Goal: Task Accomplishment & Management: Use online tool/utility

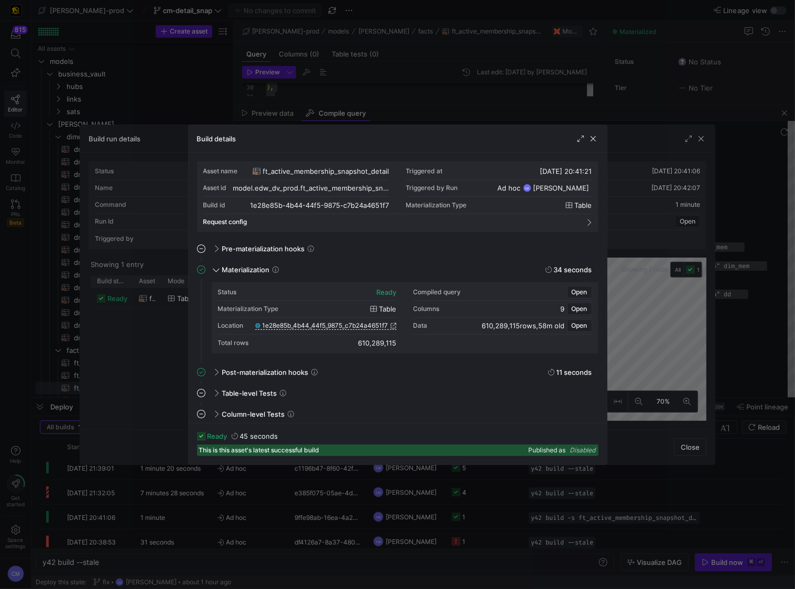
scroll to position [94, 0]
click at [357, 93] on div at bounding box center [397, 294] width 795 height 589
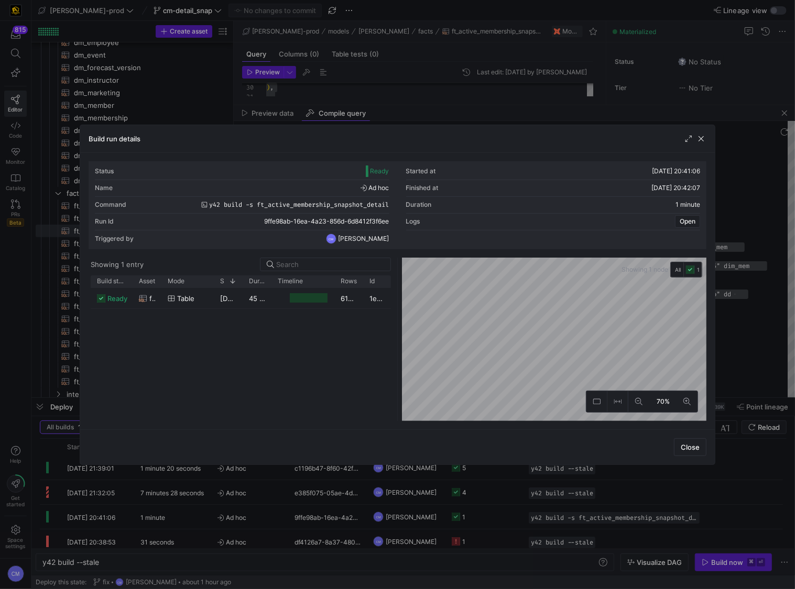
click at [357, 93] on div at bounding box center [397, 294] width 795 height 589
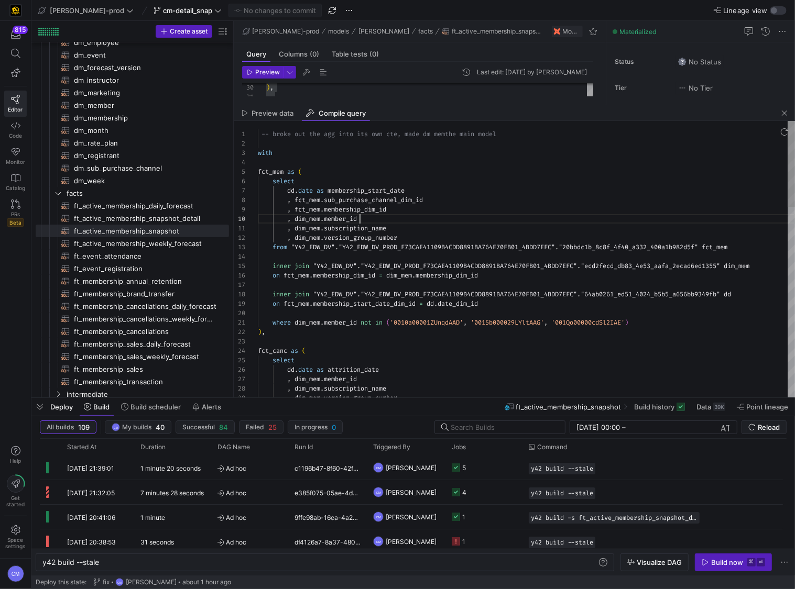
scroll to position [84, 101]
click at [420, 222] on div ", dim_mem . subscription_name , dim_mem . version_group_number select dd . date…" at bounding box center [526, 563] width 537 height 885
type textarea "DV"."Y42_EDW_DV_PROD_F73CAE41109B4CDD8891BA764E70FB01_4BDD7EFC"."20bbdc1b_8c8f_…"
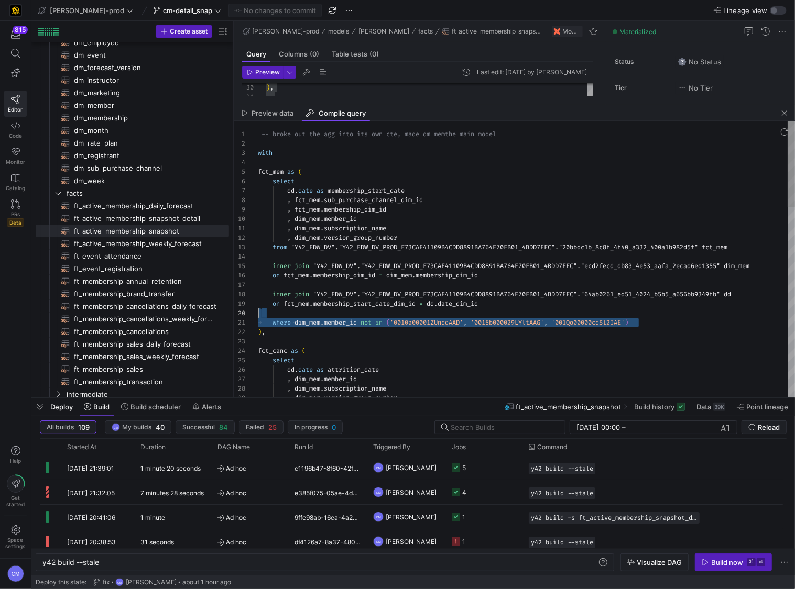
drag, startPoint x: 669, startPoint y: 325, endPoint x: 233, endPoint y: 309, distance: 436.7
click at [233, 309] on as-split "Create asset Drag here to set row groups Drag here to set column labels Group 1…" at bounding box center [412, 209] width 763 height 377
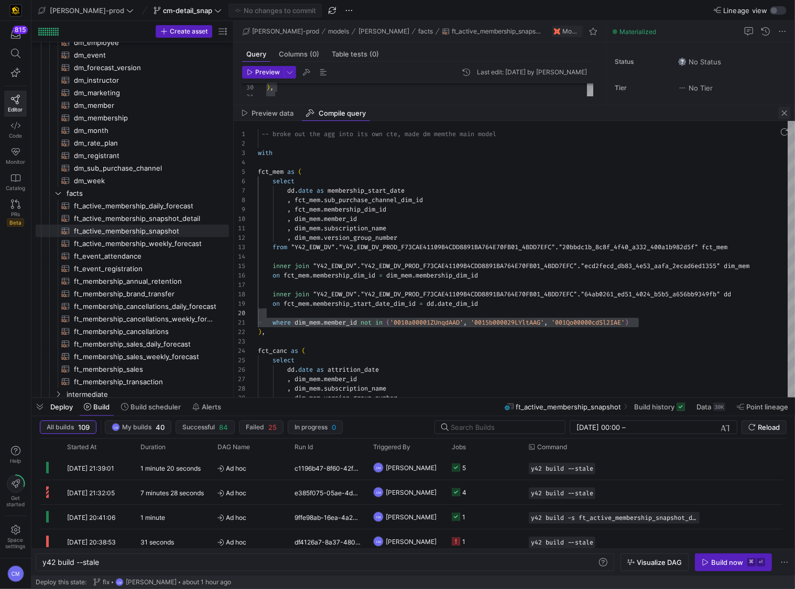
click at [787, 112] on span "button" at bounding box center [784, 113] width 13 height 13
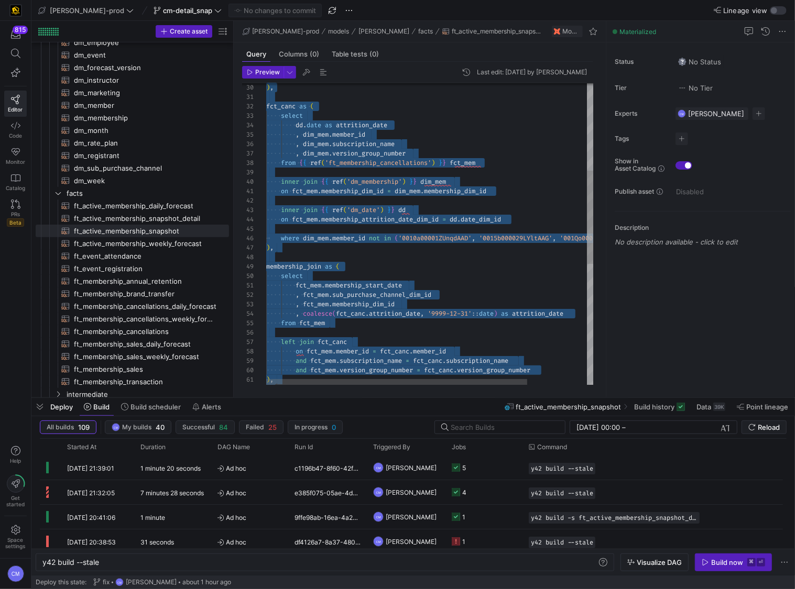
click at [448, 207] on div "fct_canc as ( ) , select dd . date as attrition_date , dim_mem . member_id , di…" at bounding box center [467, 289] width 403 height 977
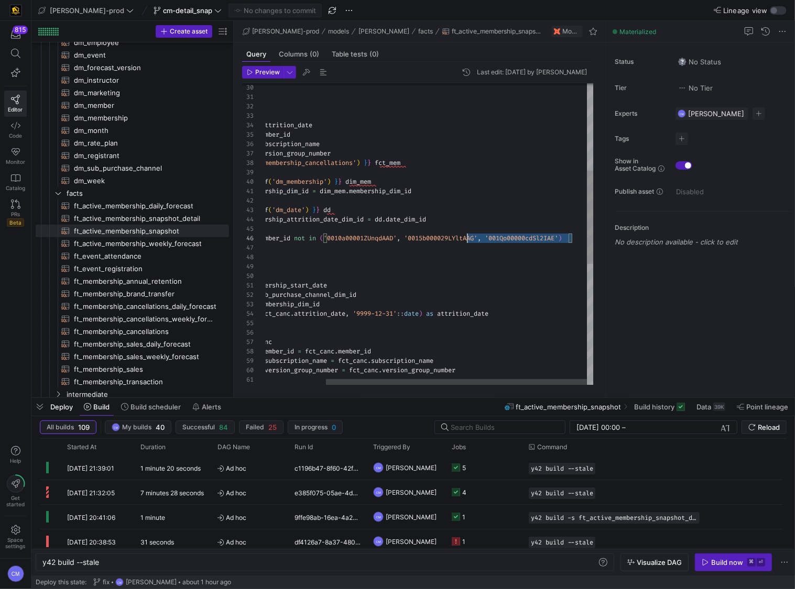
scroll to position [37, 0]
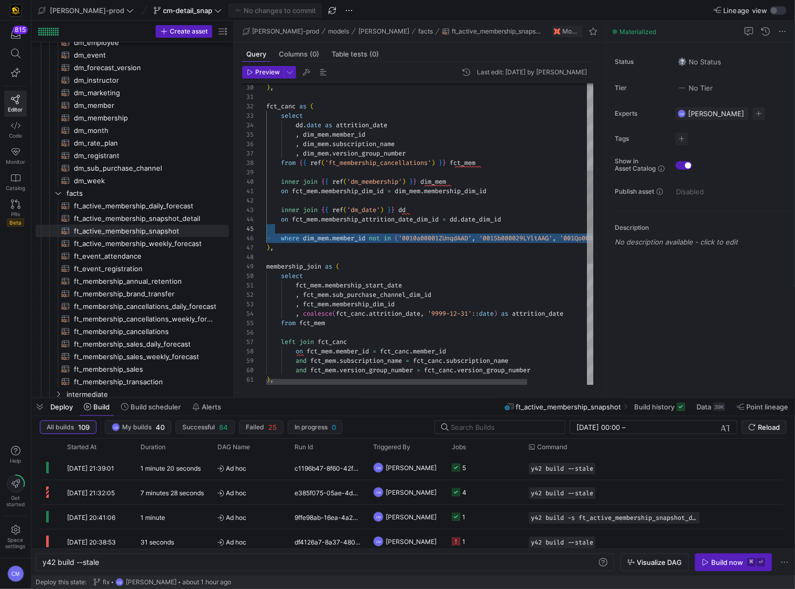
drag, startPoint x: 579, startPoint y: 238, endPoint x: 187, endPoint y: 230, distance: 391.9
click at [266, 230] on div "fct_canc as ( ) , select dd . date as attrition_date , dim_mem . member_id , di…" at bounding box center [467, 289] width 403 height 977
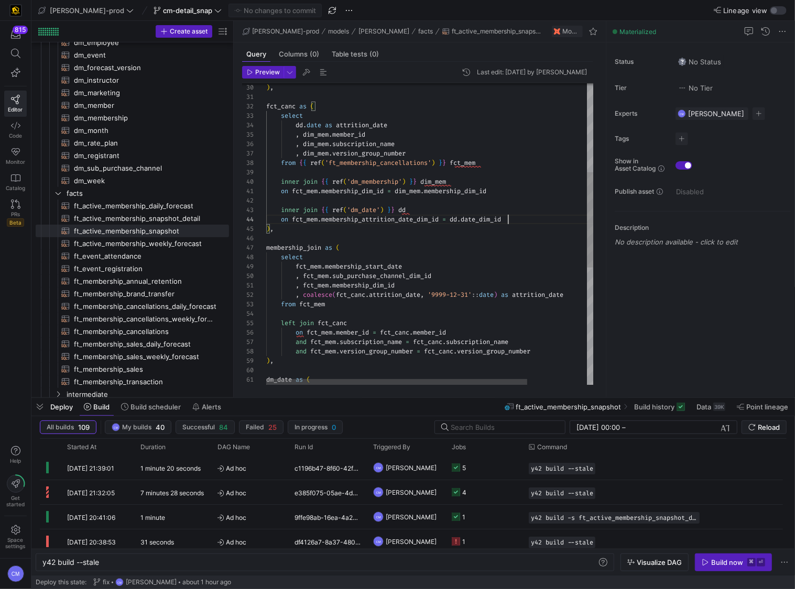
scroll to position [28, 241]
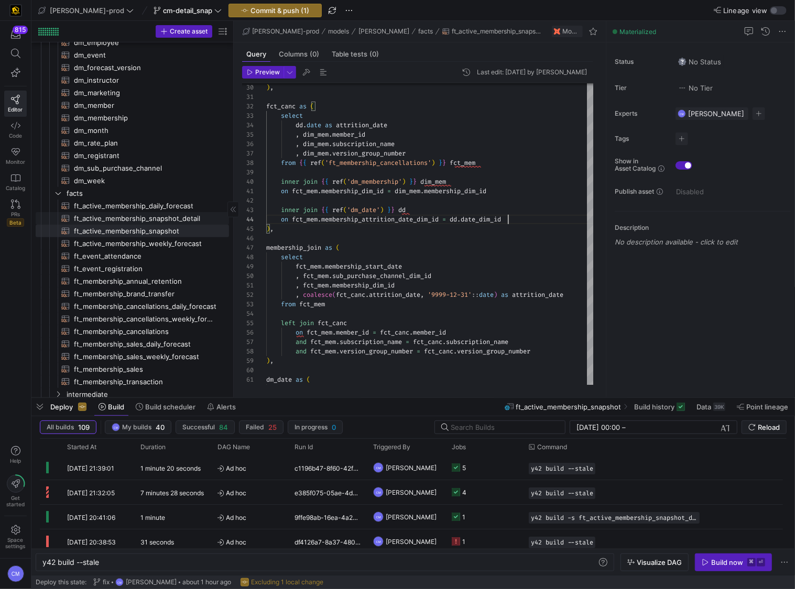
click at [171, 219] on span "ft_active_membership_snapshot_detail​​​​​​​​​​" at bounding box center [145, 219] width 142 height 12
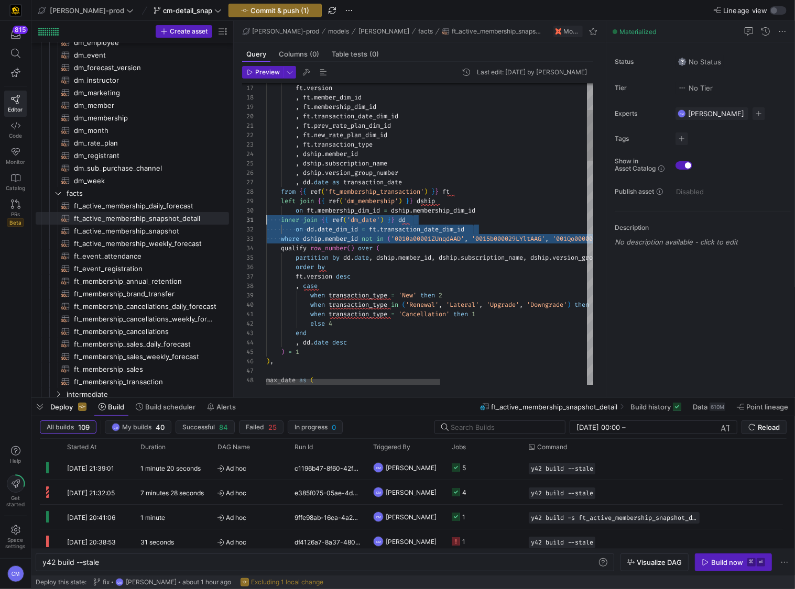
scroll to position [19, 0]
drag, startPoint x: 442, startPoint y: 238, endPoint x: 136, endPoint y: 243, distance: 306.0
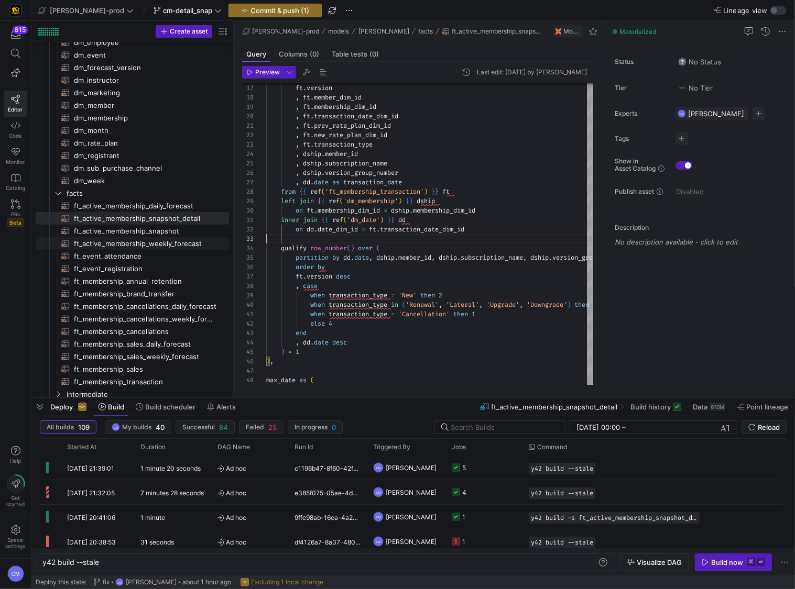
type textarea "inner join {{ ref('dm_date') }} dd on [DOMAIN_NAME]_dim_id = ft.transaction_dat…"
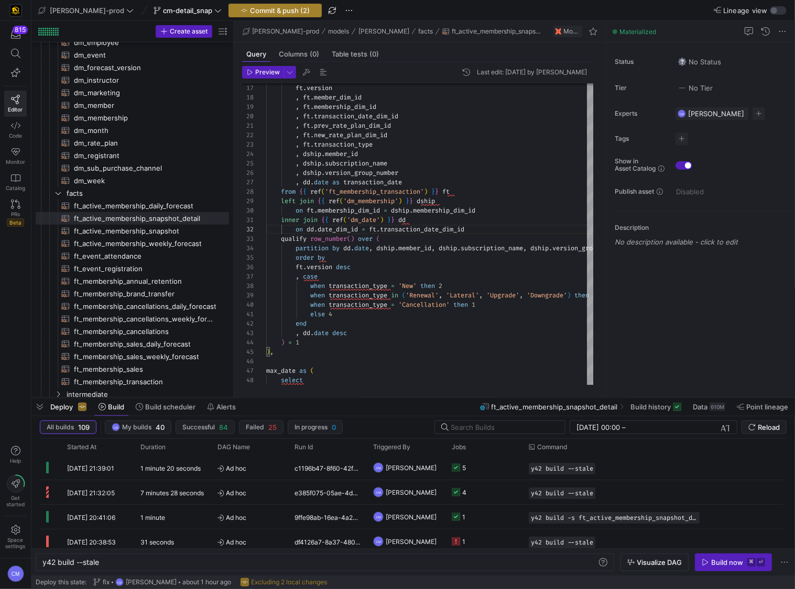
click at [250, 13] on span "Commit & push (2)" at bounding box center [280, 10] width 60 height 8
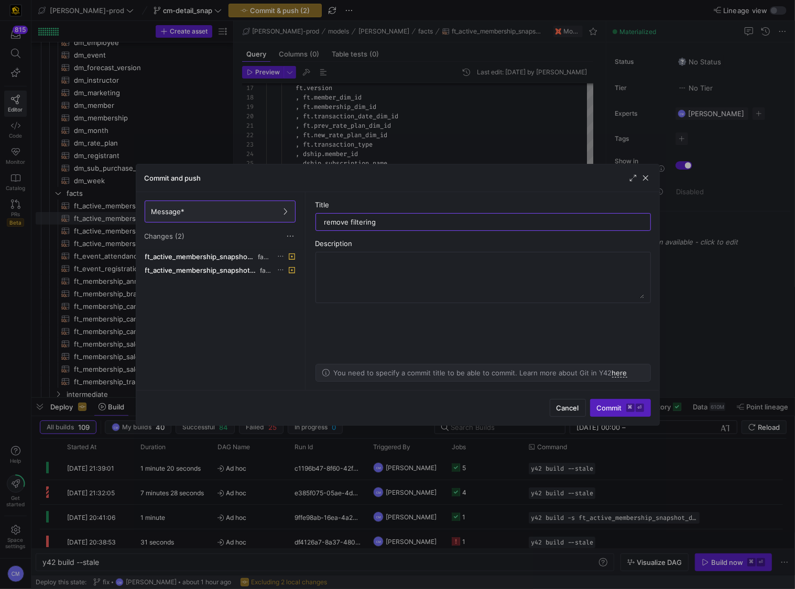
type input "remove filtering"
click at [610, 399] on div "Cancel Commit ⌘ ⏎" at bounding box center [397, 407] width 523 height 35
click at [610, 402] on span "submit" at bounding box center [620, 408] width 60 height 17
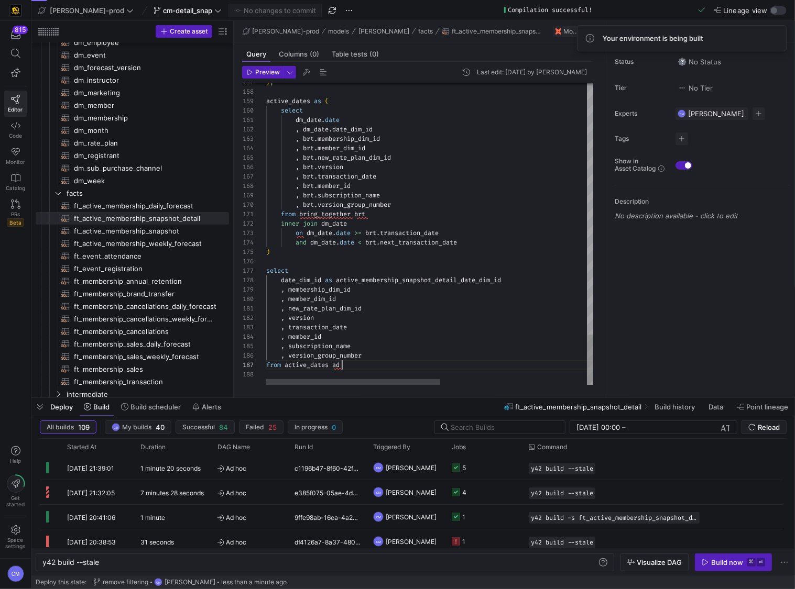
scroll to position [57, 75]
type textarea ", new_rate_plan_dim_id , version , transaction_date , member_id , subscription_…"
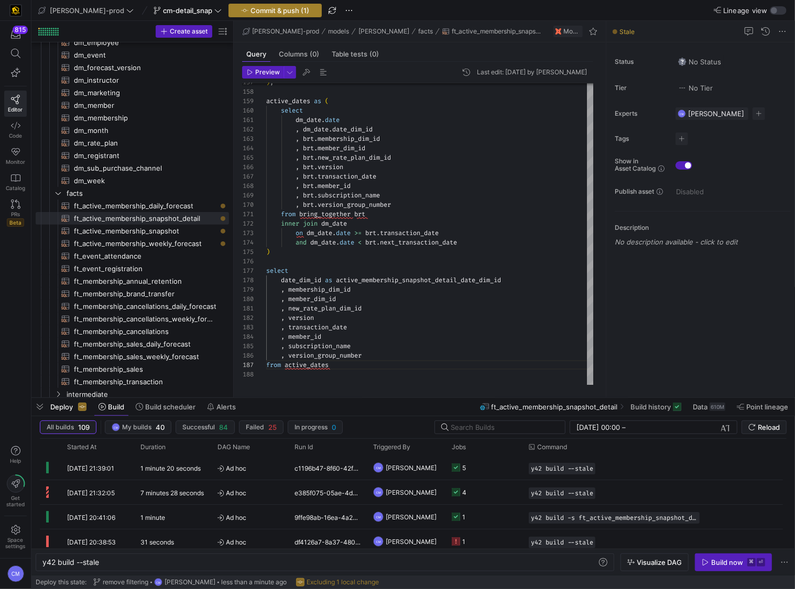
click at [250, 6] on span "Commit & push (1)" at bounding box center [279, 10] width 59 height 8
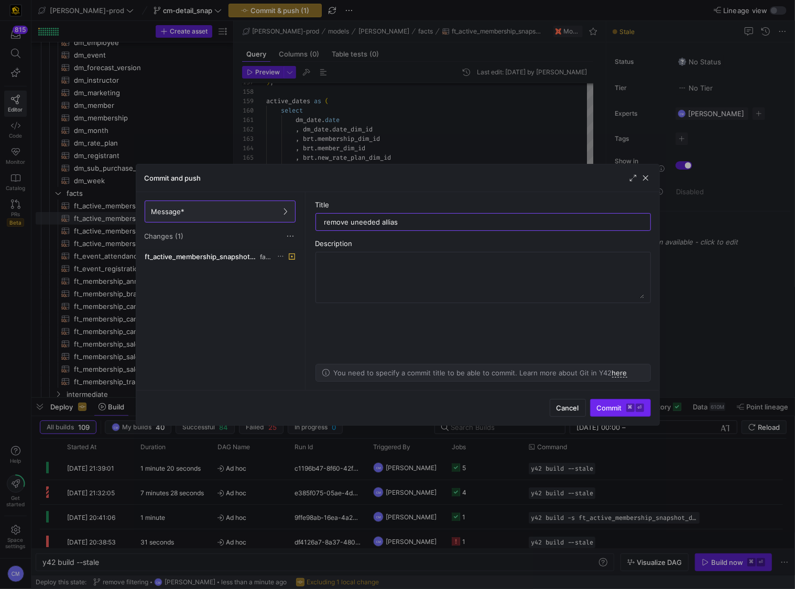
type input "remove uneeded allias"
click at [618, 410] on span "Commit ⌘ ⏎" at bounding box center [620, 408] width 47 height 8
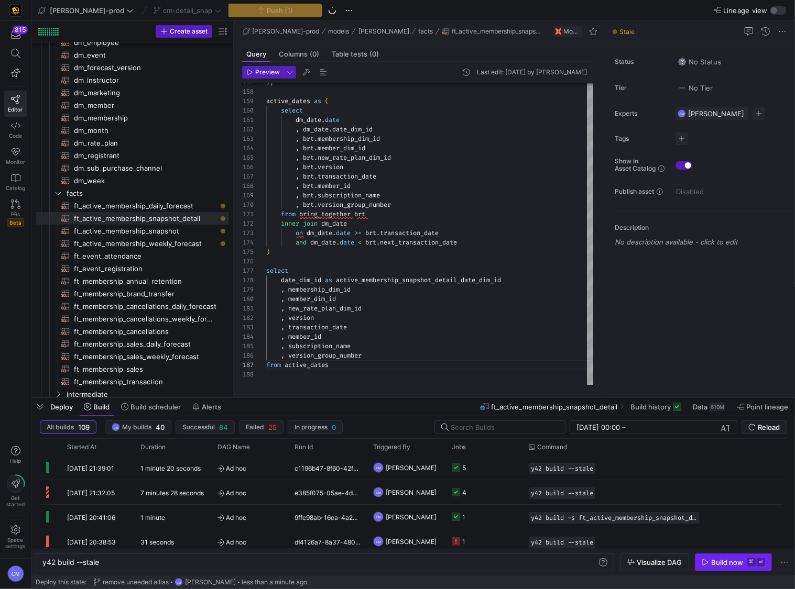
click at [746, 567] on span "button" at bounding box center [733, 562] width 76 height 17
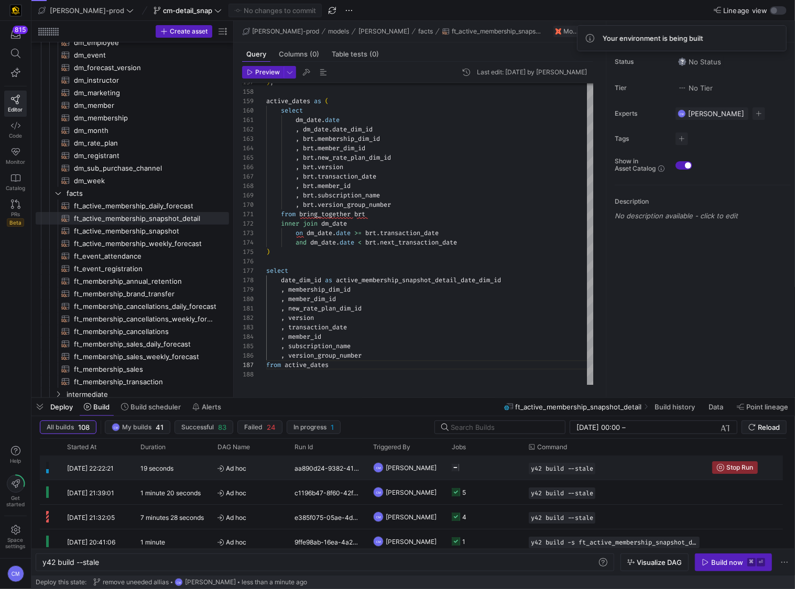
click at [471, 475] on y42-job-status-cell-renderer "Press SPACE to select this row." at bounding box center [484, 467] width 64 height 23
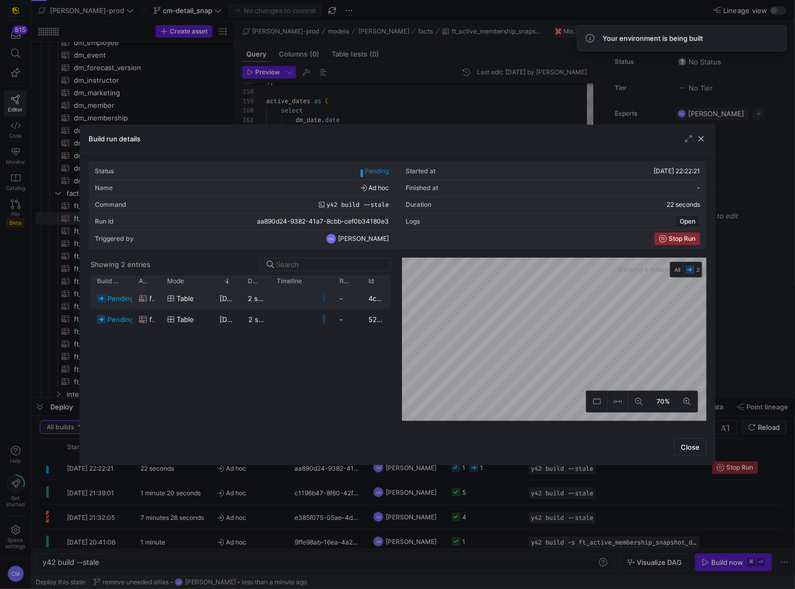
click at [211, 300] on div "table" at bounding box center [187, 298] width 52 height 20
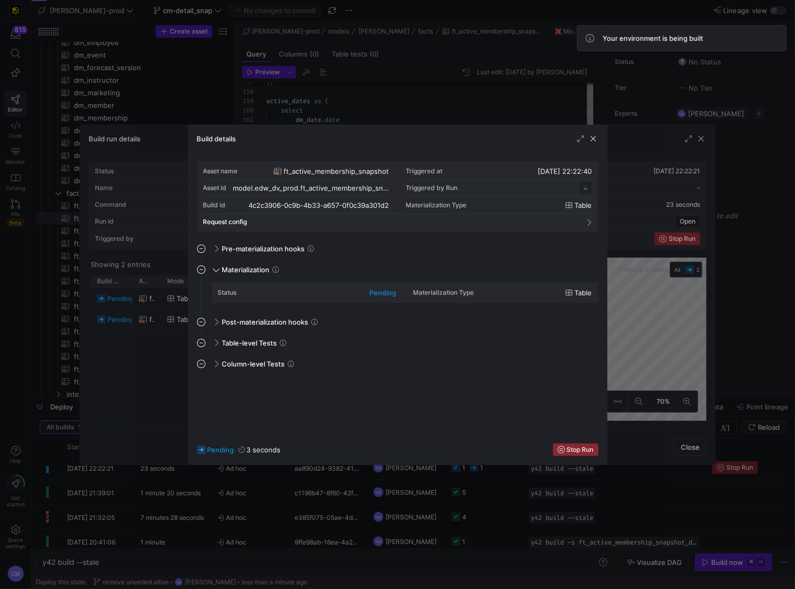
scroll to position [94, 0]
click at [161, 334] on div at bounding box center [397, 294] width 795 height 589
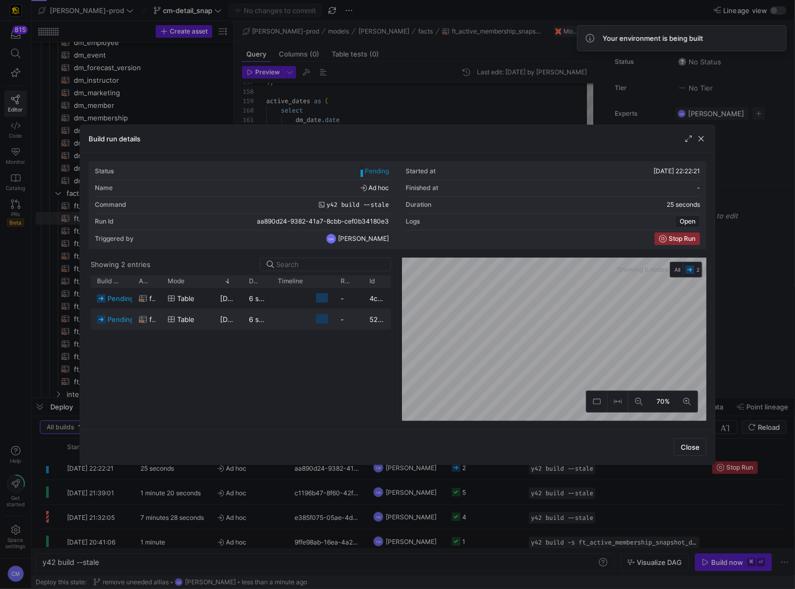
click at [170, 327] on div "table" at bounding box center [188, 320] width 40 height 20
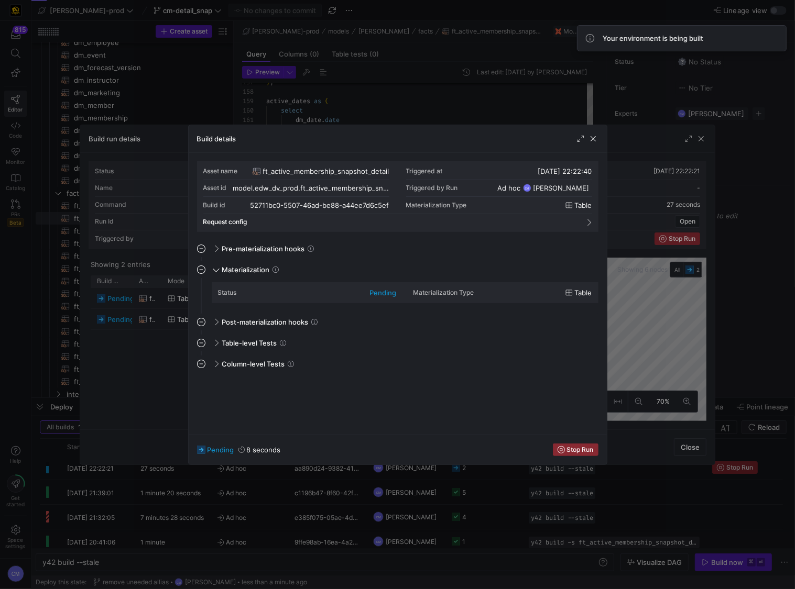
click at [170, 327] on div at bounding box center [397, 294] width 795 height 589
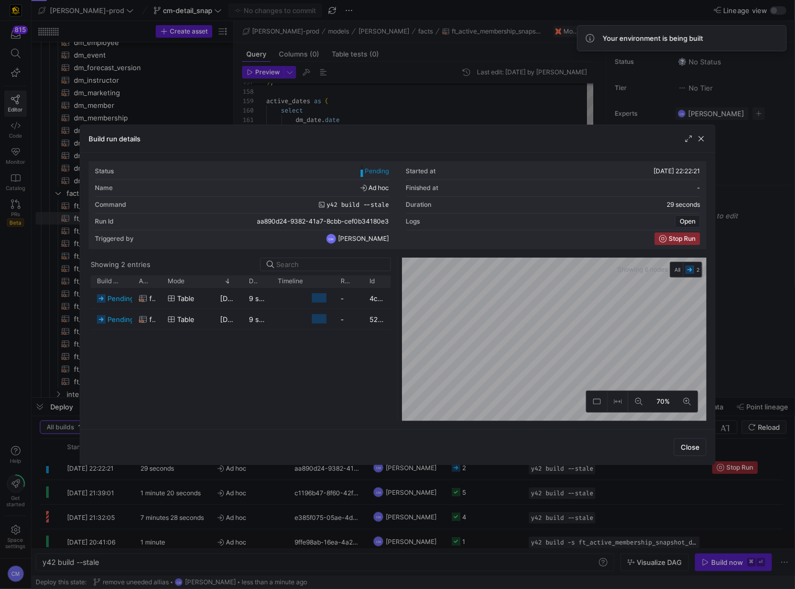
click at [434, 497] on div at bounding box center [397, 294] width 795 height 589
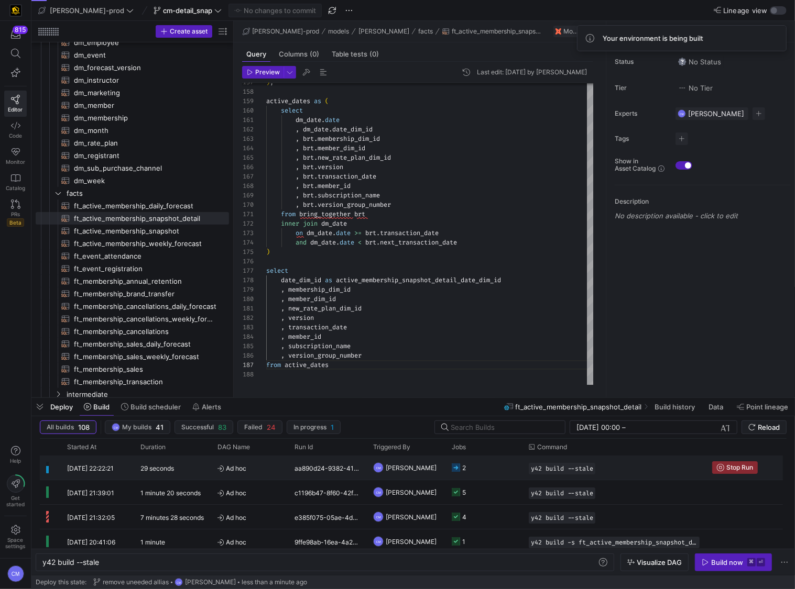
click at [418, 463] on span "[PERSON_NAME]" at bounding box center [411, 468] width 51 height 25
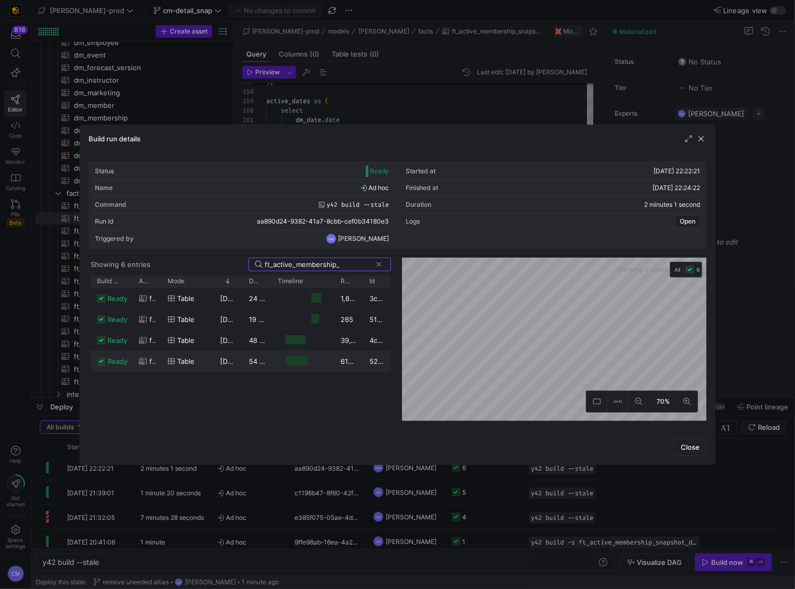
type input "ft_active_membership_"
click at [314, 360] on y42-job-duration-timeline-cell-renderer at bounding box center [303, 361] width 50 height 19
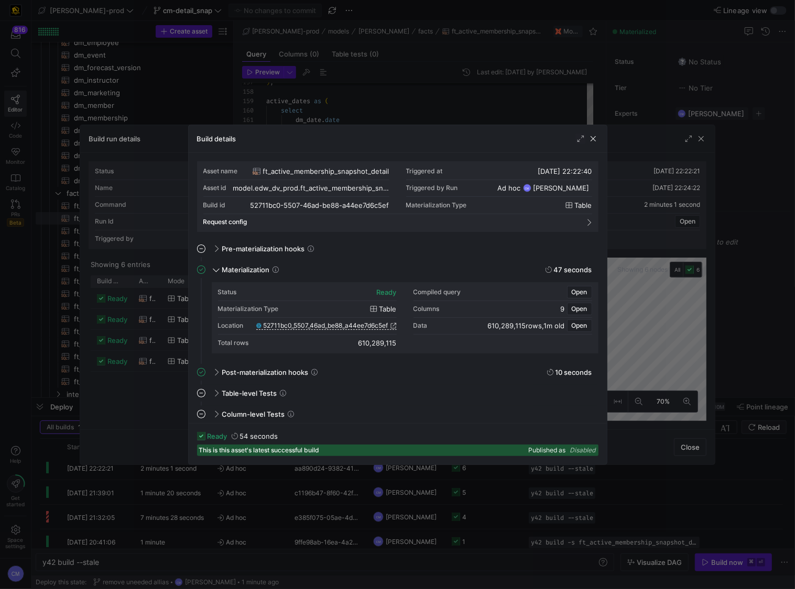
click at [320, 320] on div "Location 52711bc0_5507_46ad_be88_a44ee7d6c5ef" at bounding box center [307, 326] width 179 height 17
click at [319, 324] on span "52711bc0_5507_46ad_be88_a44ee7d6c5ef" at bounding box center [326, 325] width 125 height 7
click at [371, 92] on div at bounding box center [397, 294] width 795 height 589
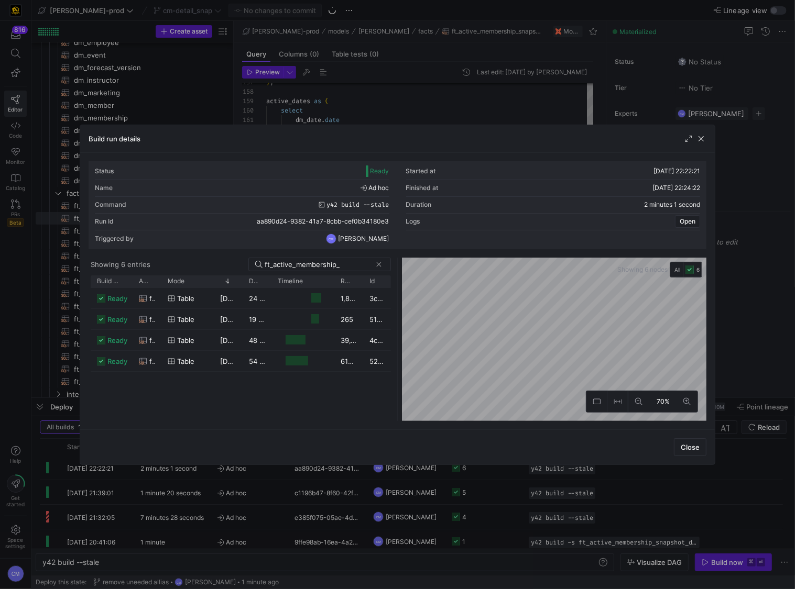
click at [369, 93] on div at bounding box center [397, 294] width 795 height 589
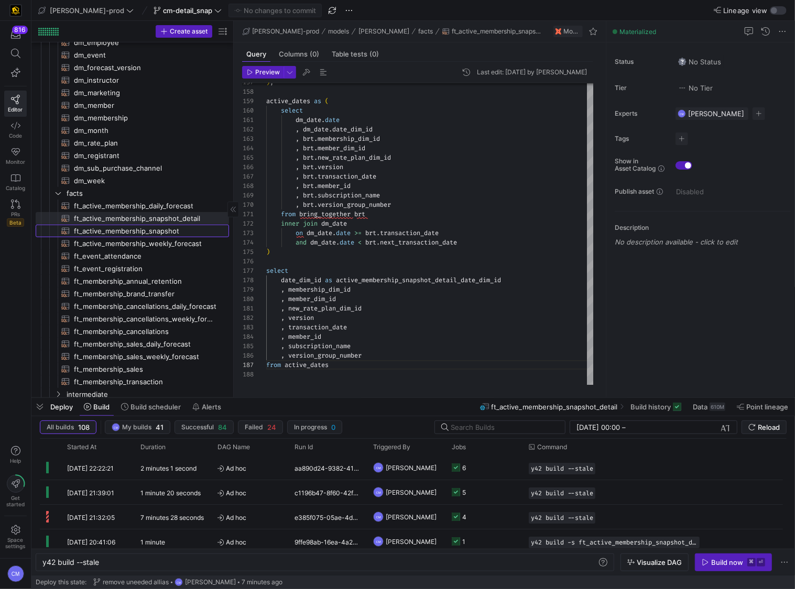
click at [192, 225] on span "ft_active_membership_snapshot​​​​​​​​​​" at bounding box center [145, 231] width 142 height 12
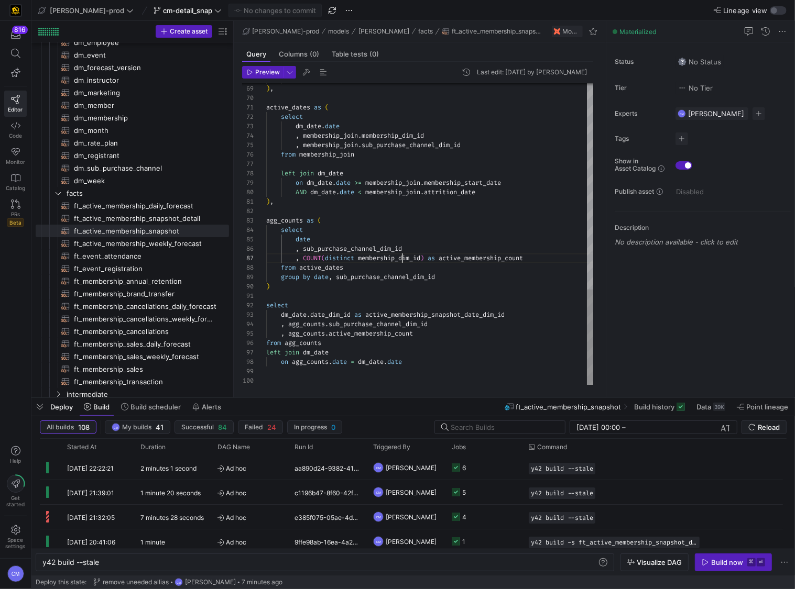
scroll to position [57, 136]
type textarea "{{ config( post_hook = [ "alter table {{ this }} add primary key (active_member…"
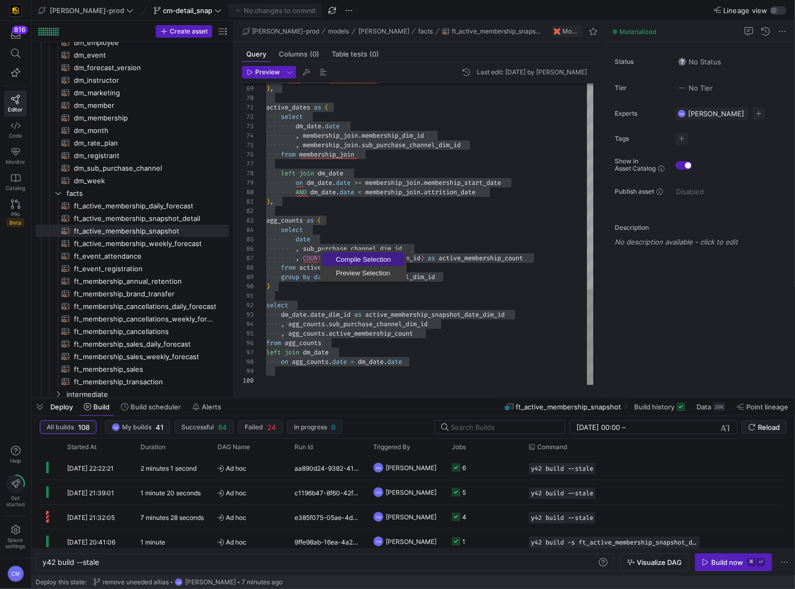
click at [349, 265] on link "Compile Selection" at bounding box center [363, 260] width 82 height 14
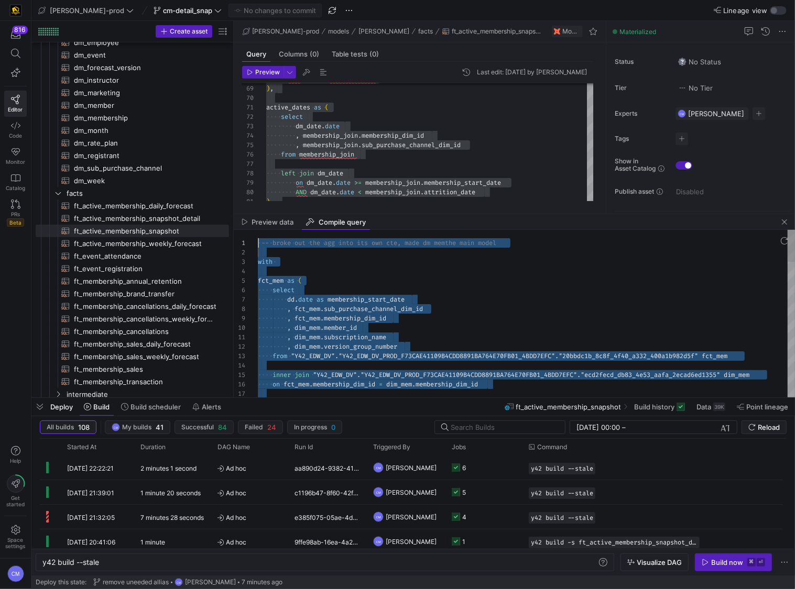
drag, startPoint x: 288, startPoint y: 298, endPoint x: 155, endPoint y: 143, distance: 203.9
type textarea "-- broke out the agg into its own cte, made dm mem the main model with fct_mem …"
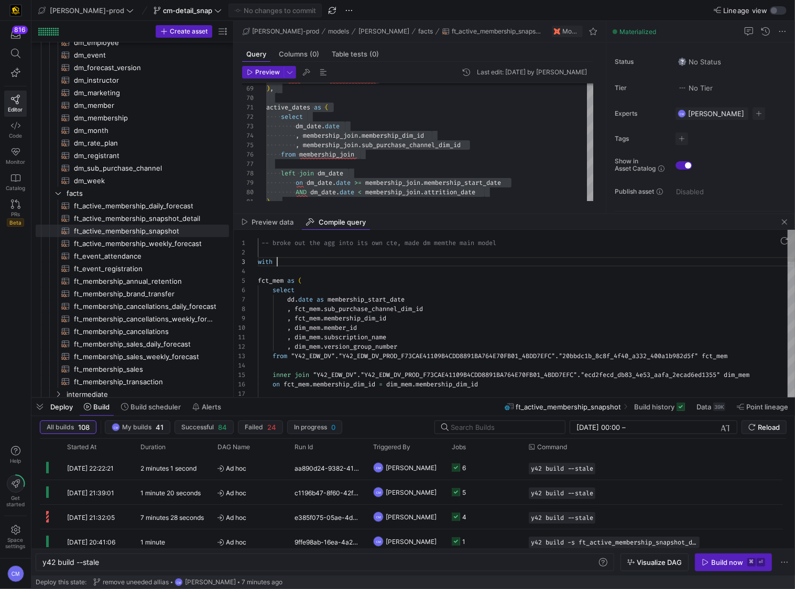
scroll to position [19, 19]
click at [785, 220] on span "button" at bounding box center [784, 222] width 13 height 13
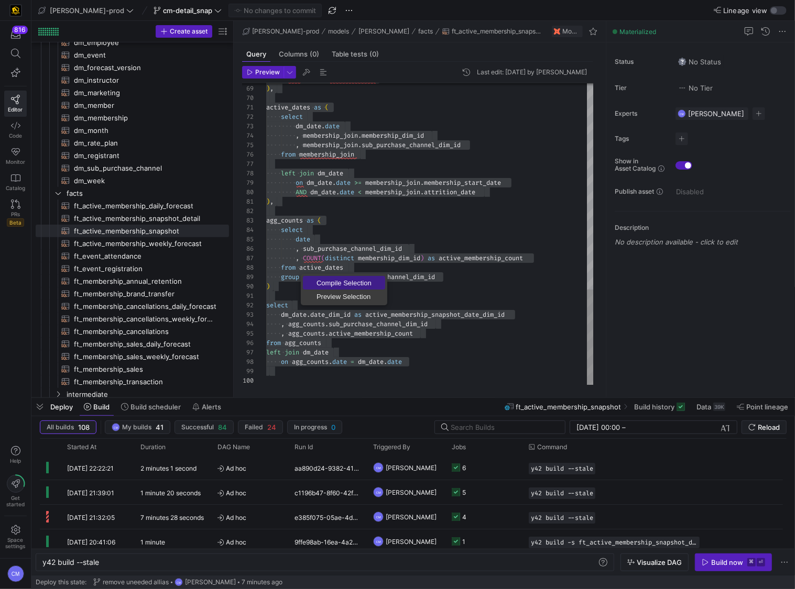
click at [330, 280] on span "Compile Selection" at bounding box center [344, 283] width 82 height 7
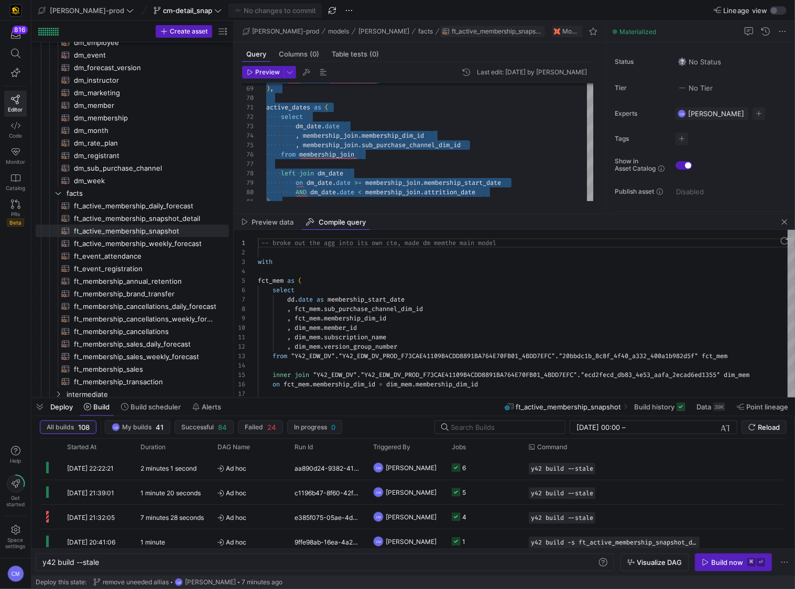
scroll to position [94, 0]
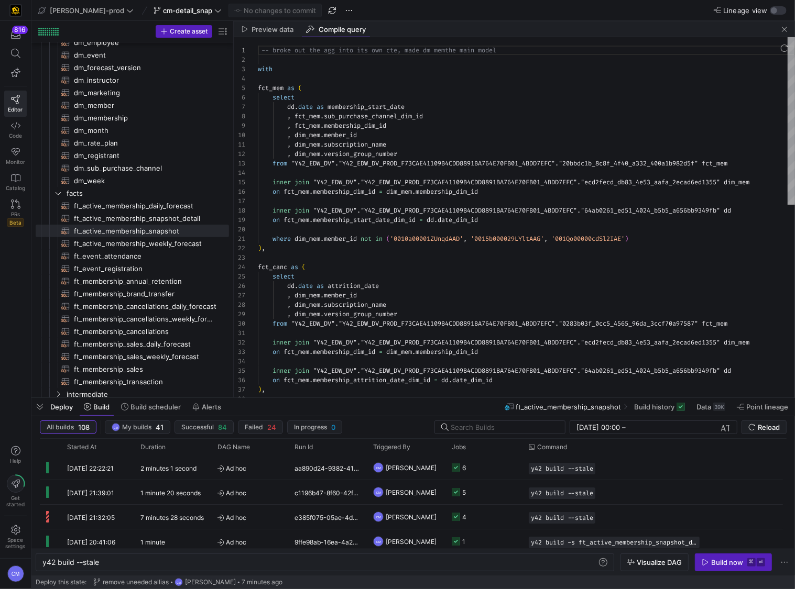
drag, startPoint x: 436, startPoint y: 214, endPoint x: 403, endPoint y: -56, distance: 271.8
click at [403, 0] on html "816 Editor Code Monitor Catalog PRs Beta Help Get started Space settings CM [PE…" at bounding box center [397, 294] width 795 height 589
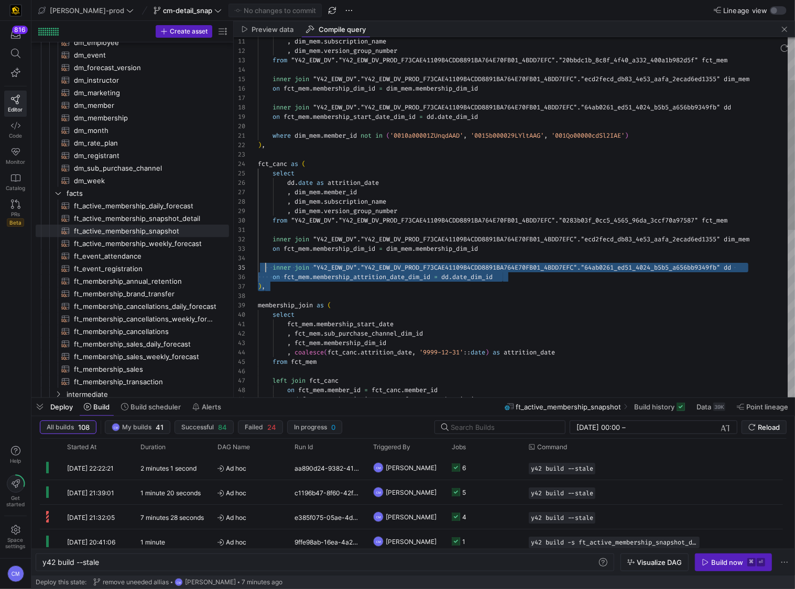
scroll to position [19, 0]
type textarea "-- broke out the agg into its own cte, made dm mem the main model with fct_mem …"
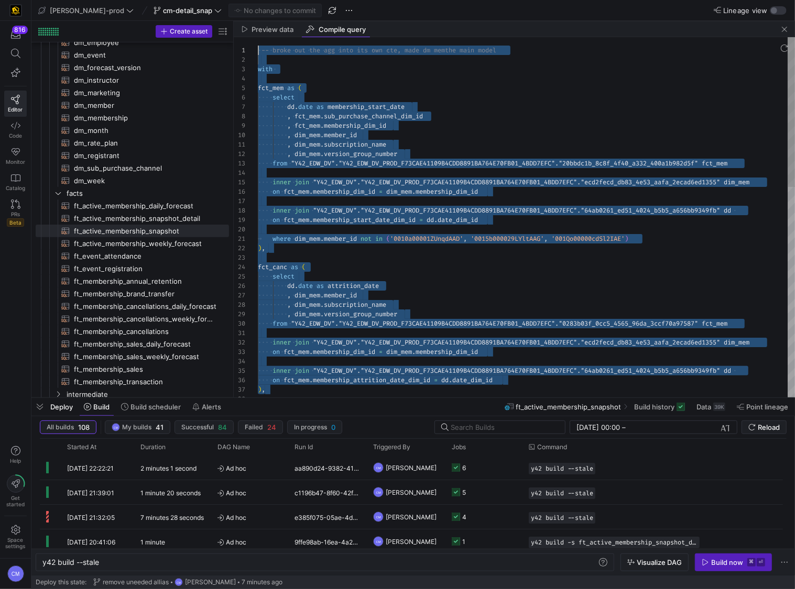
scroll to position [0, 0]
drag, startPoint x: 270, startPoint y: 285, endPoint x: 153, endPoint y: -36, distance: 341.2
click at [258, 37] on div ") , on fct_mem . membership_attrition_date_dim_id = dd . date_dim_id inner join…" at bounding box center [526, 470] width 537 height 866
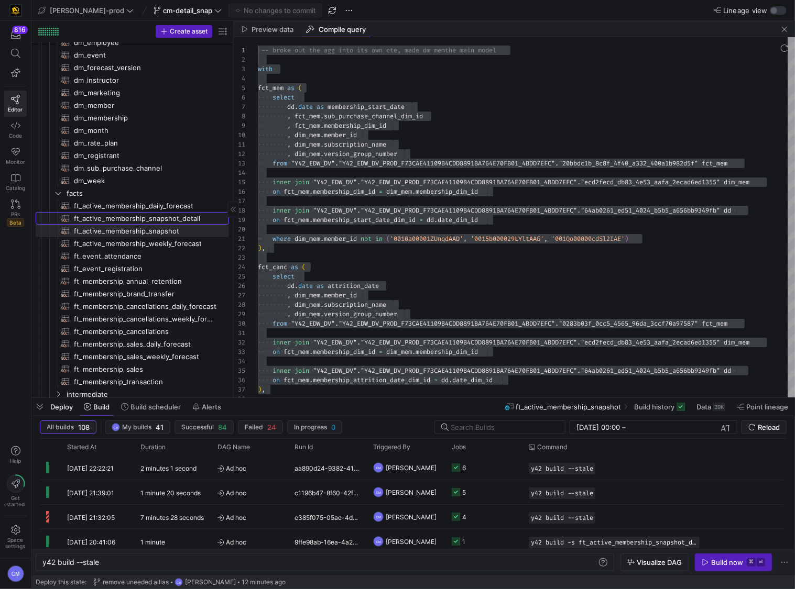
click at [155, 217] on span "ft_active_membership_snapshot_detail​​​​​​​​​​" at bounding box center [145, 219] width 142 height 12
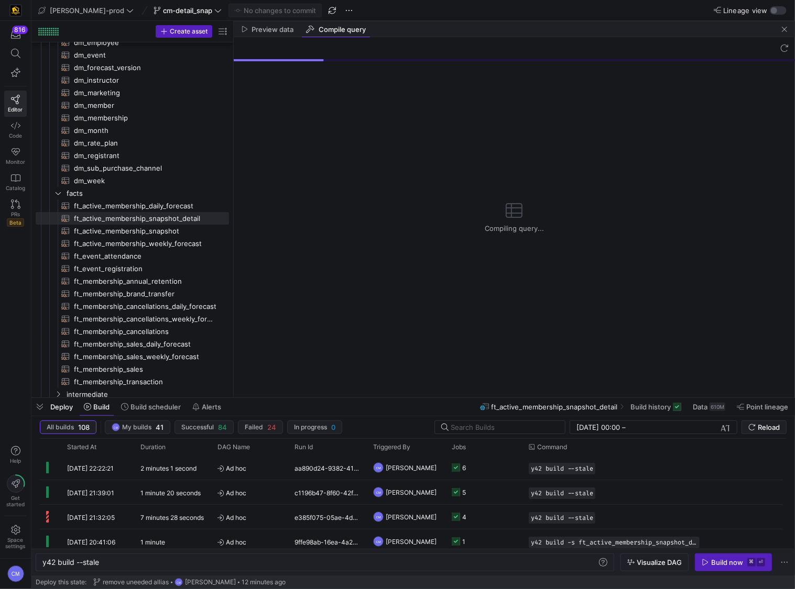
click at [380, 240] on div "Compiling query..." at bounding box center [514, 217] width 561 height 360
click at [780, 29] on span "button" at bounding box center [784, 29] width 13 height 13
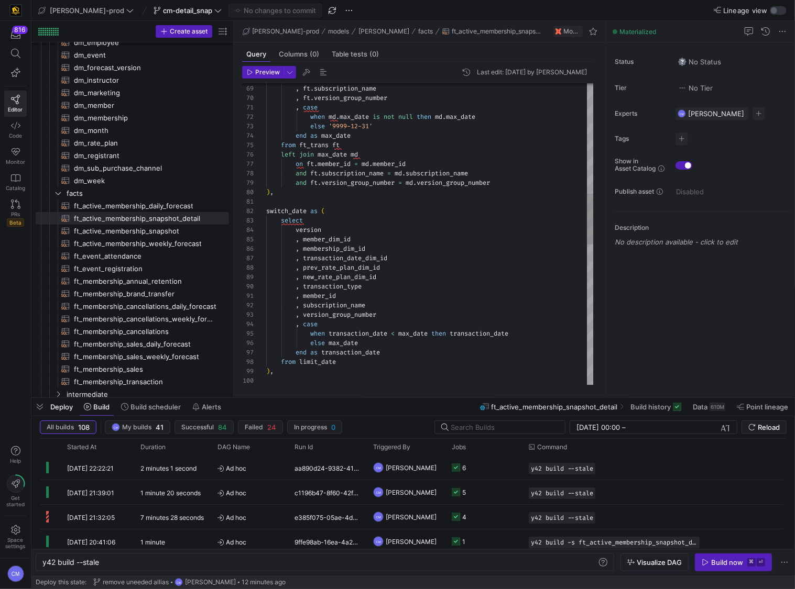
scroll to position [47, 101]
click at [394, 248] on div ", ft . member_id , ft . subscription_name , ft . version_group_number , case wh…" at bounding box center [430, 324] width 328 height 1781
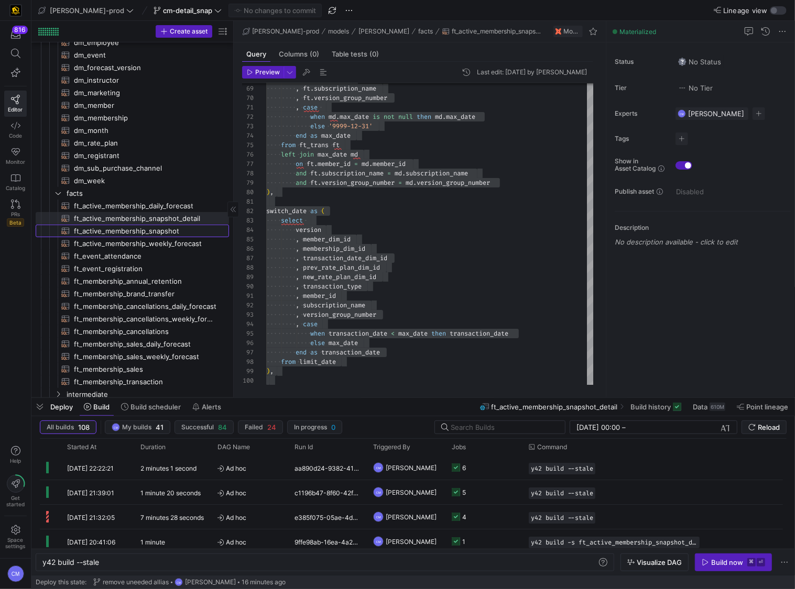
click at [170, 231] on span "ft_active_membership_snapshot​​​​​​​​​​" at bounding box center [145, 231] width 142 height 12
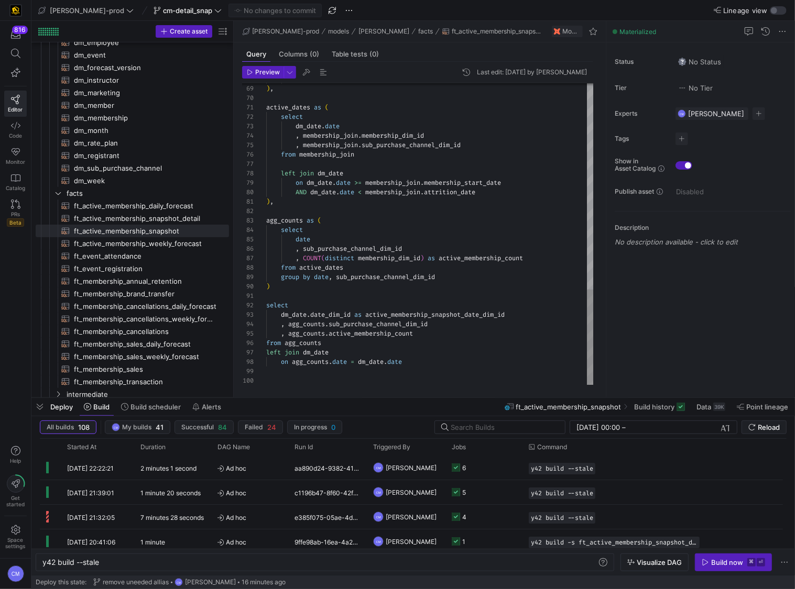
scroll to position [57, 234]
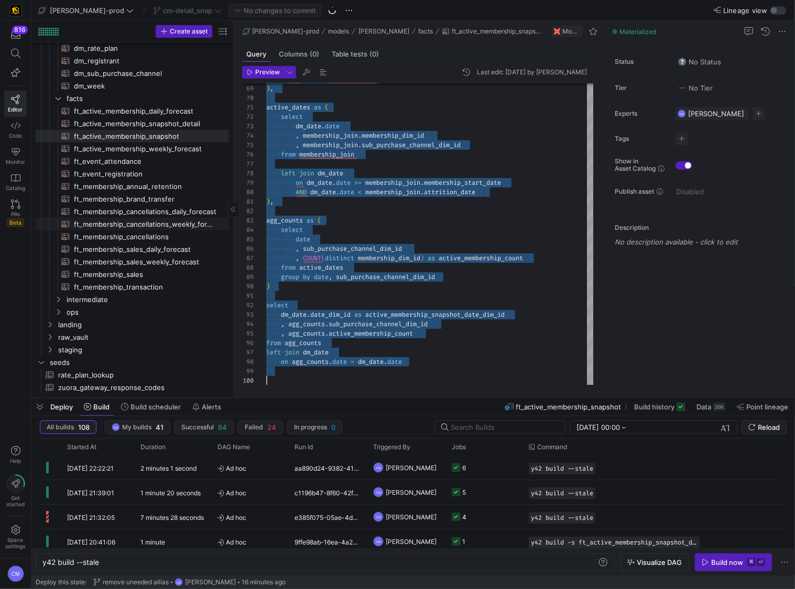
scroll to position [248, 0]
click at [161, 294] on span "intermediate" at bounding box center [135, 300] width 136 height 12
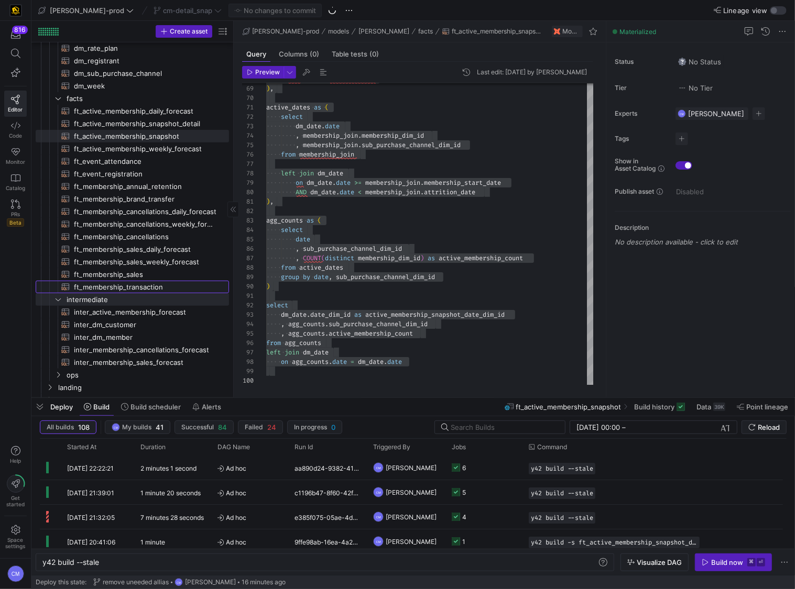
click at [160, 286] on span "ft_membership_transaction​​​​​​​​​​" at bounding box center [145, 287] width 142 height 12
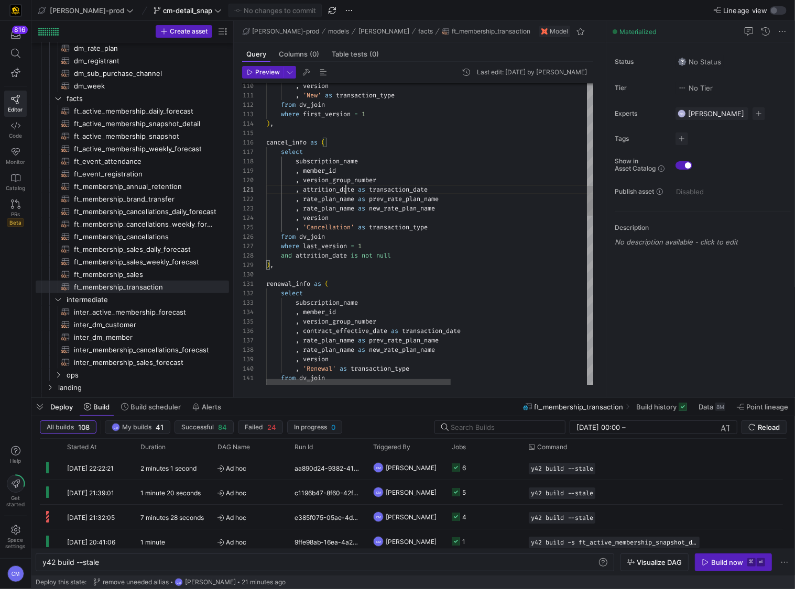
click at [344, 192] on div ", version , 'New' as transaction_type from dv_join where first_version = 1 ) , …" at bounding box center [550, 570] width 569 height 3051
click at [367, 278] on div ", version , 'New' as transaction_type from dv_join where first_version = 1 ) , …" at bounding box center [550, 570] width 569 height 3051
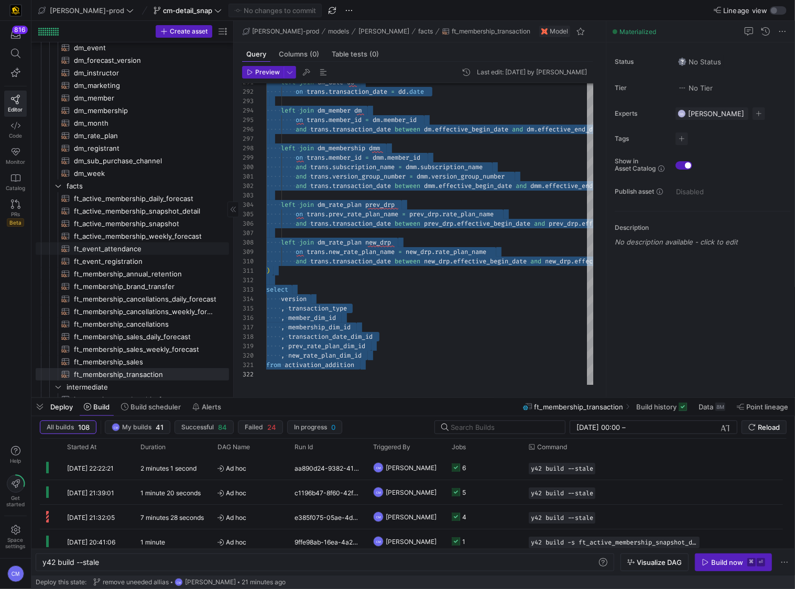
scroll to position [179, 0]
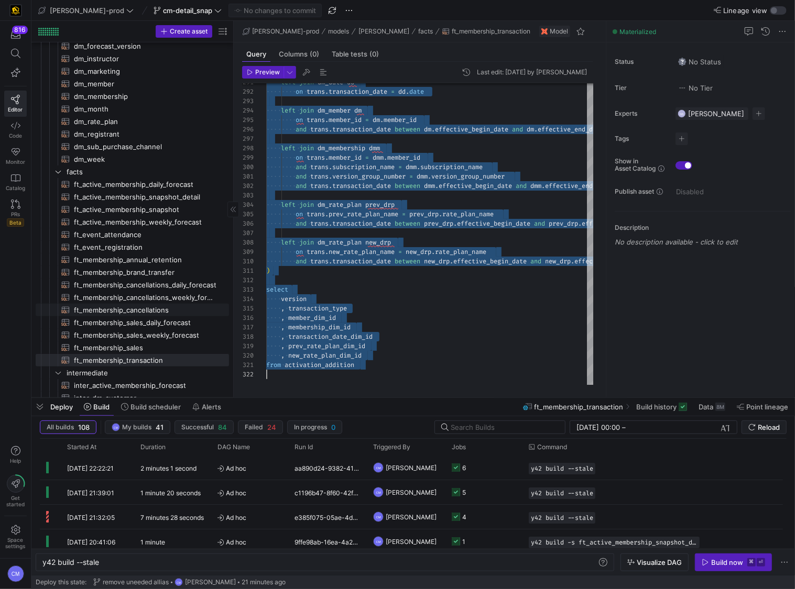
click at [151, 307] on span "ft_membership_cancellations​​​​​​​​​​" at bounding box center [145, 310] width 142 height 12
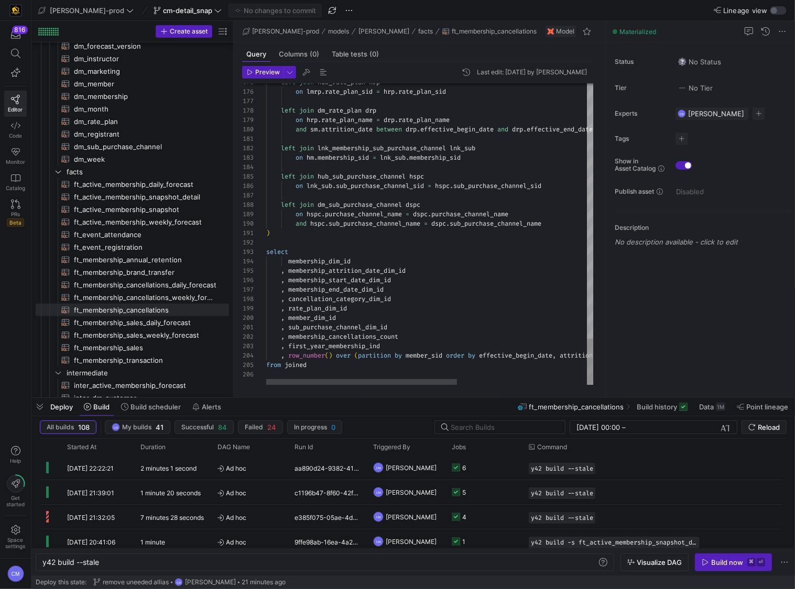
type textarea ") select membership_dim_id , membership_attrition_date_dim_id , membership_star…"
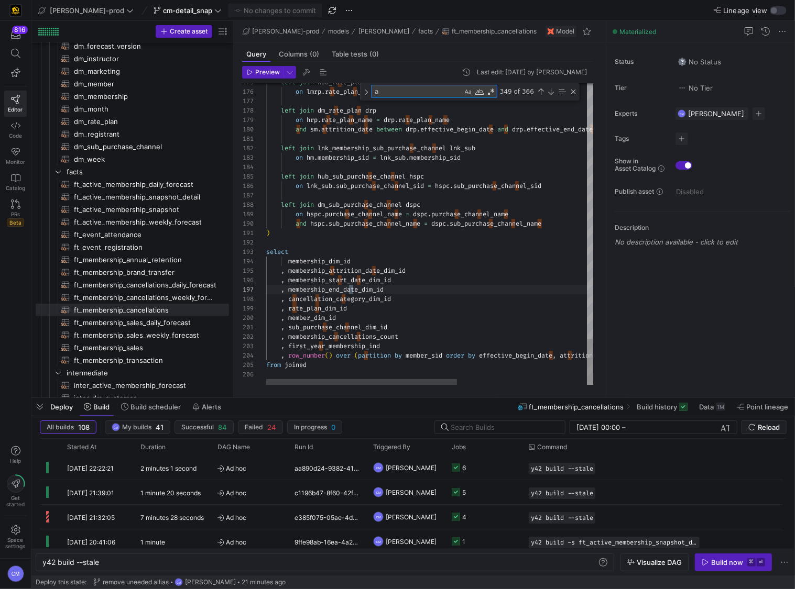
type textarea "at"
type textarea ", sub_purchase_channel_dim_id , membership_cancellations_count , first_year_mem…"
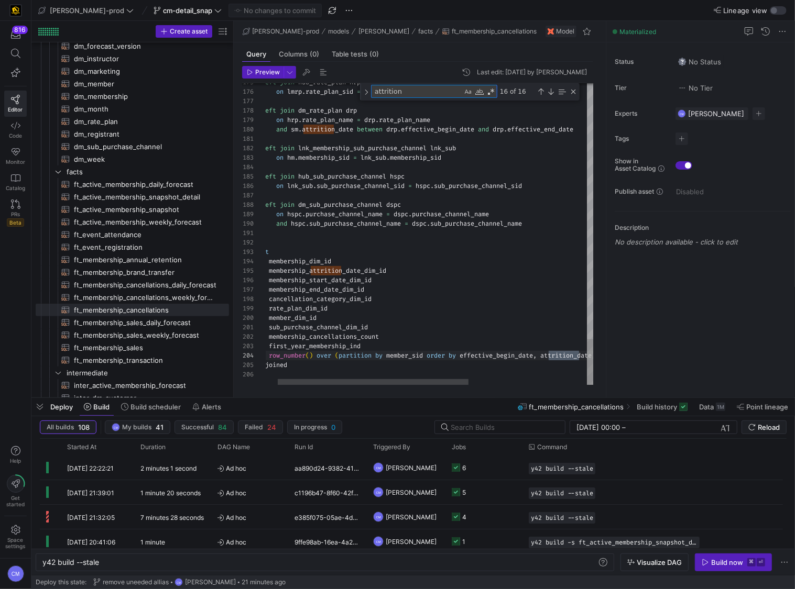
scroll to position [47, 335]
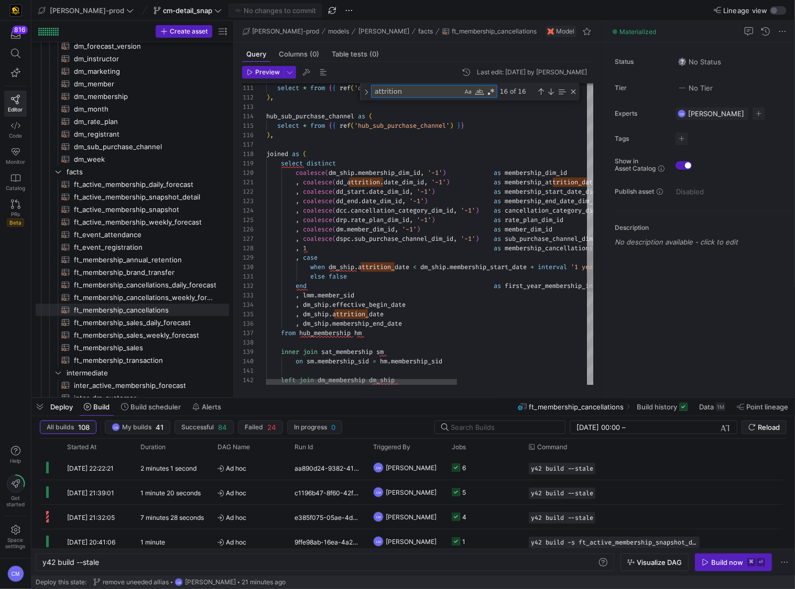
type textarea "attrition"
click at [353, 312] on div "on hm . member_id = dm_ship . member_id left join dm_membership dm_ship on sm .…" at bounding box center [541, 12] width 550 height 1966
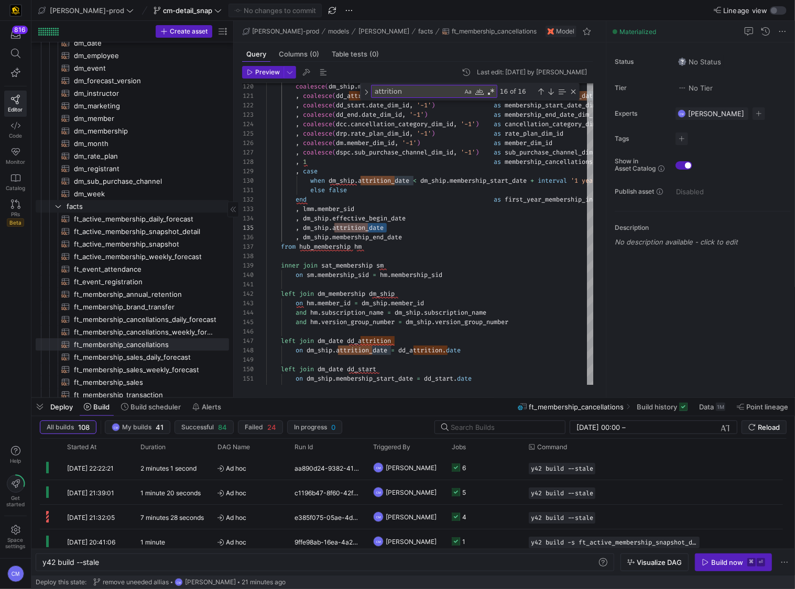
scroll to position [78, 0]
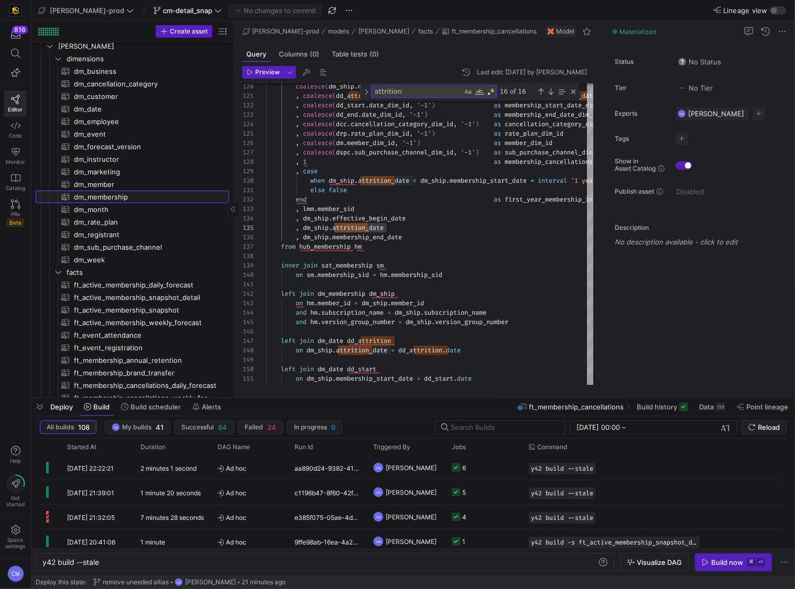
click at [115, 196] on span "dm_membership​​​​​​​​​​" at bounding box center [145, 197] width 142 height 12
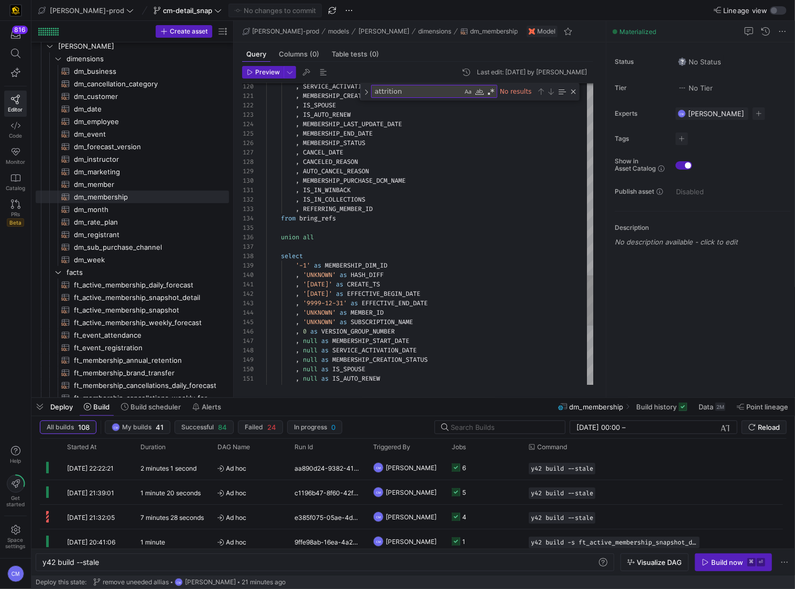
type textarea ", IS_IN_WINBACK , IS_IN_COLLECTIONS , REFERRING_MEMBER_ID from bring_refs union…"
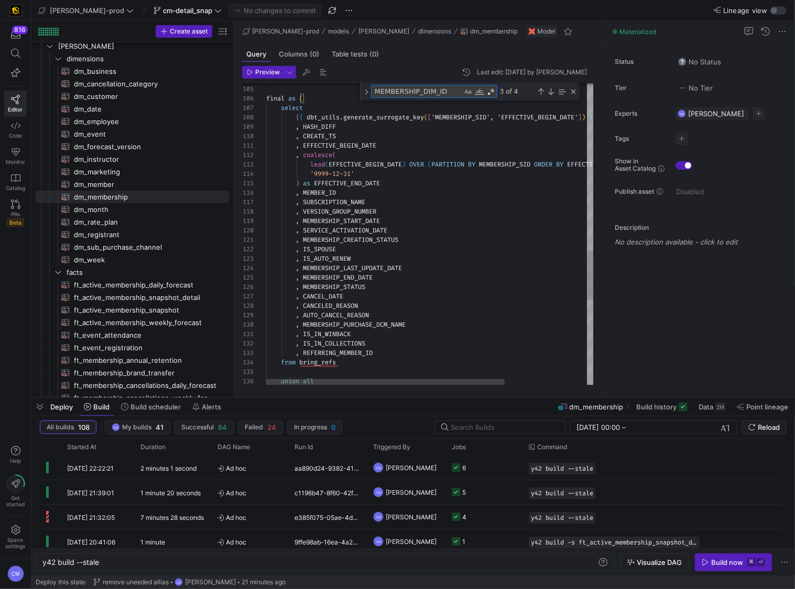
type textarea "a"
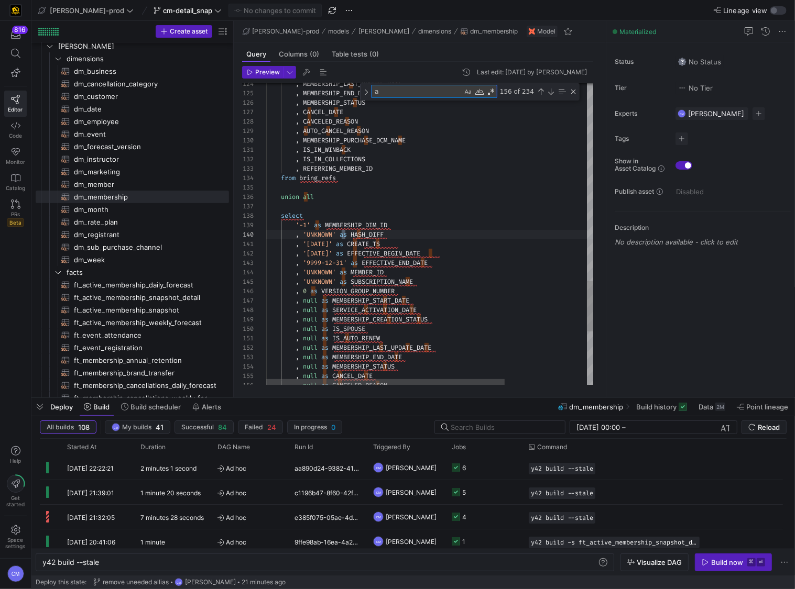
type textarea ", '[DATE]' as CREATE_TS , '[DATE]' as EFFECTIVE_BEGIN_DATE , '9999-12-31' as EF…"
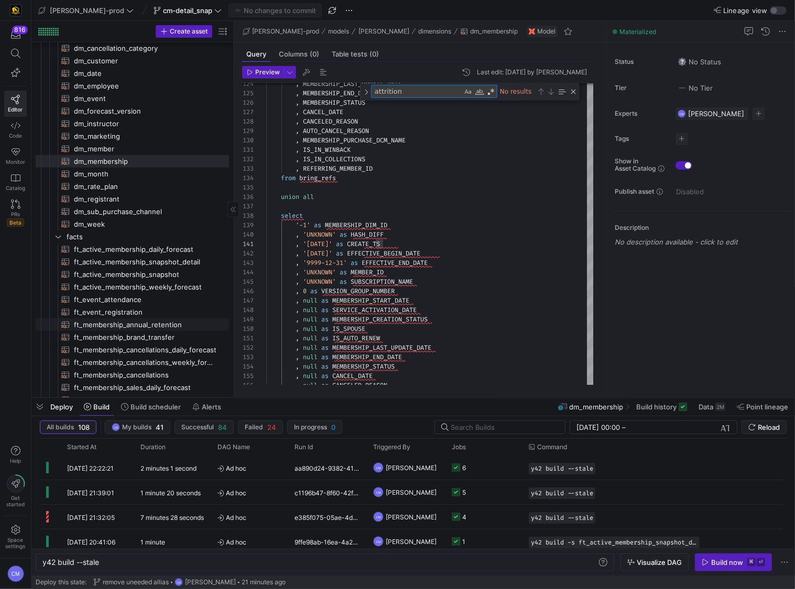
scroll to position [125, 0]
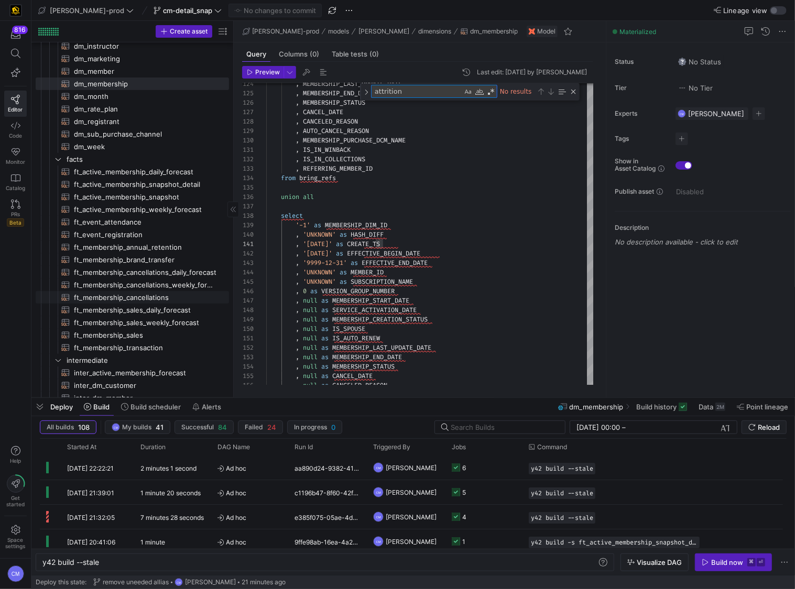
type textarea "attrition"
click at [138, 300] on span "ft_membership_cancellations​​​​​​​​​​" at bounding box center [145, 298] width 142 height 12
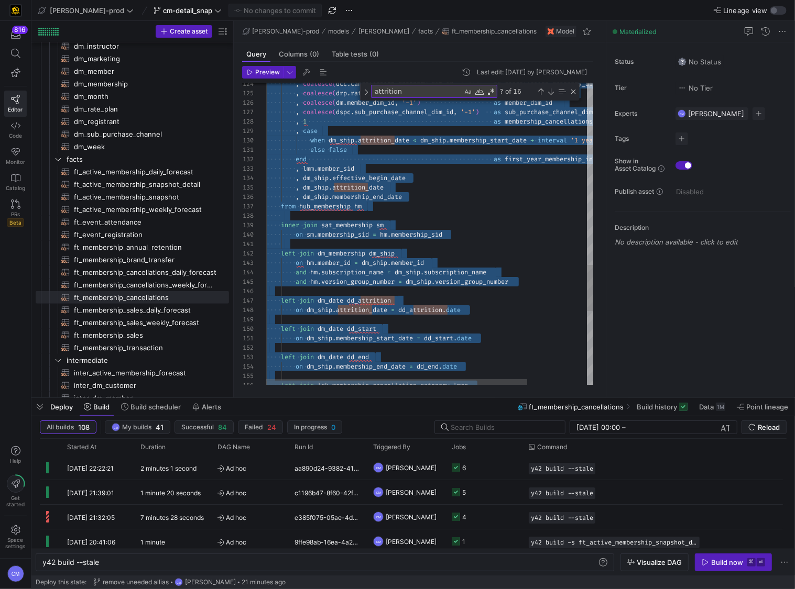
scroll to position [0, 15]
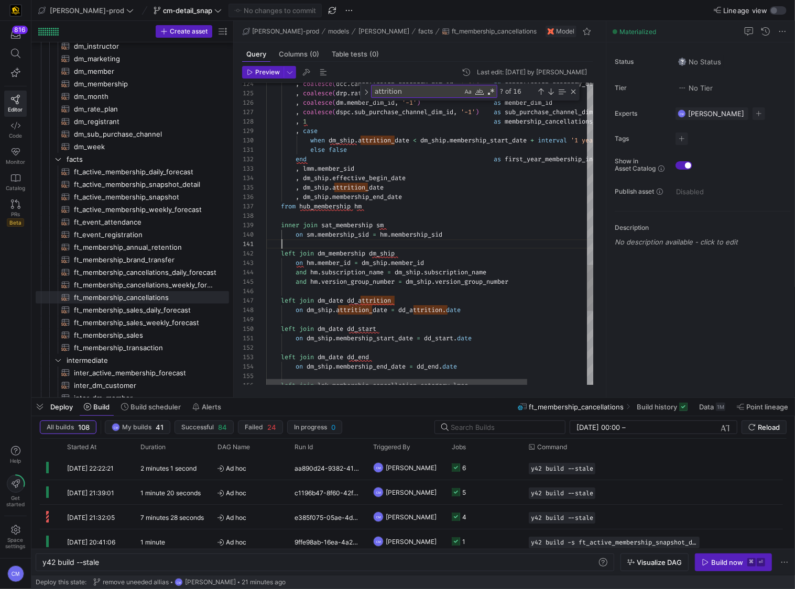
drag, startPoint x: 350, startPoint y: 239, endPoint x: 330, endPoint y: 237, distance: 20.0
click at [349, 239] on div at bounding box center [467, 243] width 403 height 9
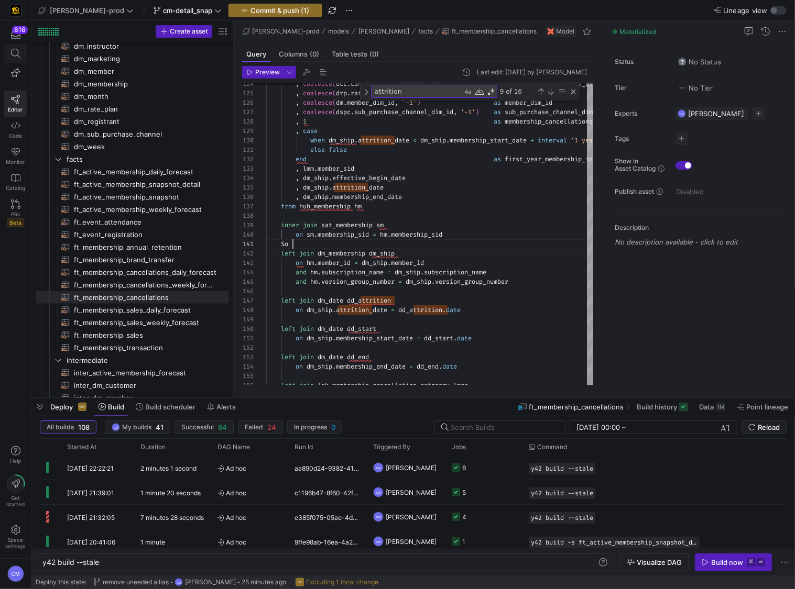
type textarea "So left join dm_membership dm_ship on hm.member_id = dm_ship.member_id and hm.s…"
click at [258, 10] on span "Commit & push (1)" at bounding box center [279, 10] width 59 height 8
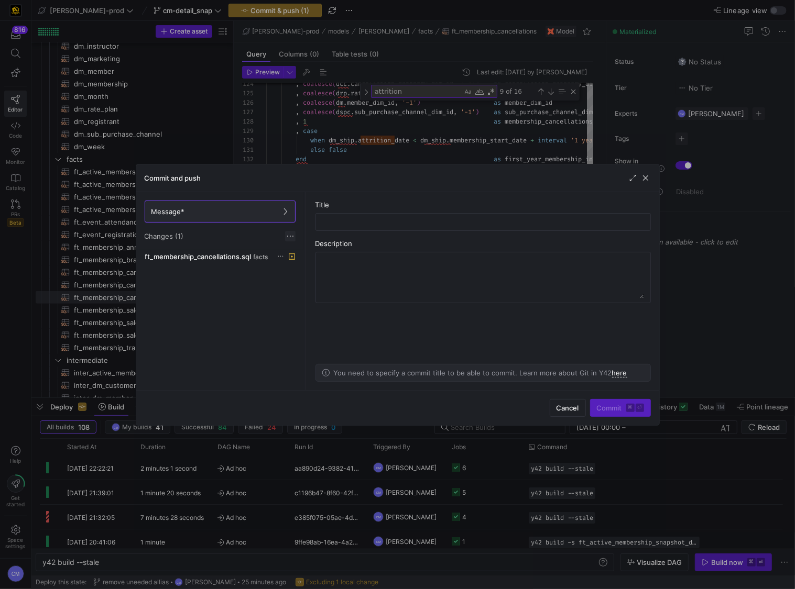
click at [292, 233] on span at bounding box center [290, 236] width 10 height 10
click at [306, 271] on button "Discard all changes" at bounding box center [328, 267] width 85 height 17
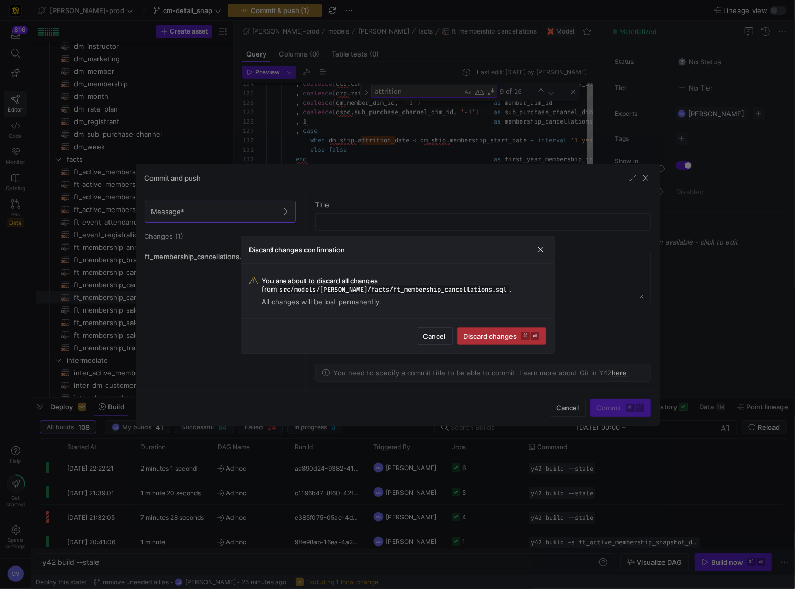
click at [515, 341] on span "submit" at bounding box center [501, 336] width 88 height 17
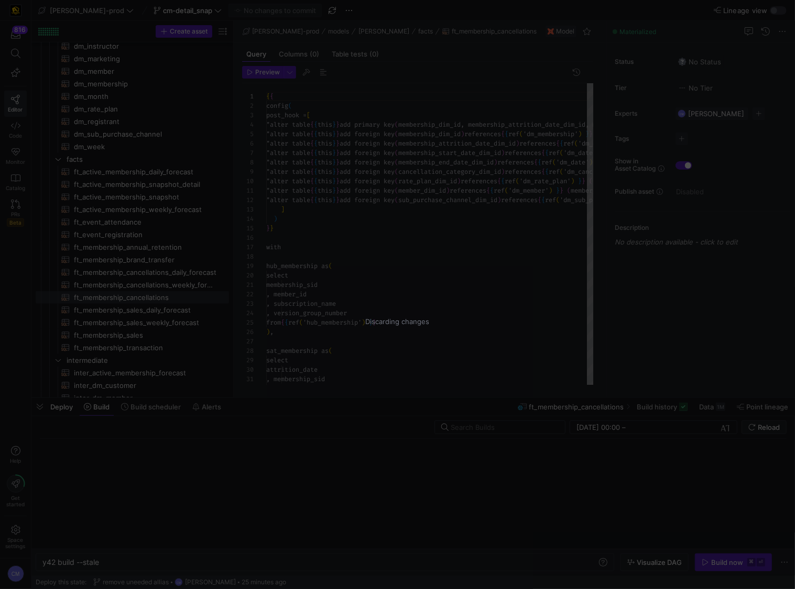
scroll to position [47, 0]
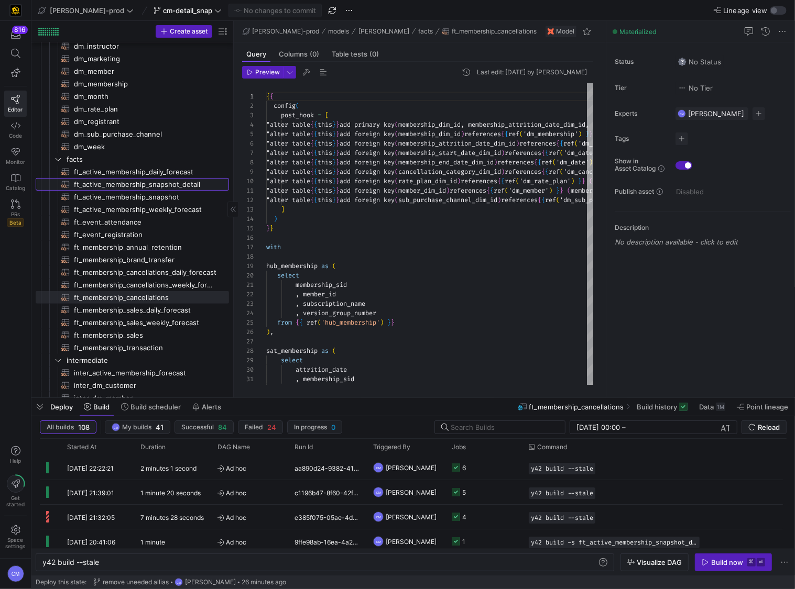
click at [181, 181] on span "ft_active_membership_snapshot_detail​​​​​​​​​​" at bounding box center [145, 185] width 142 height 12
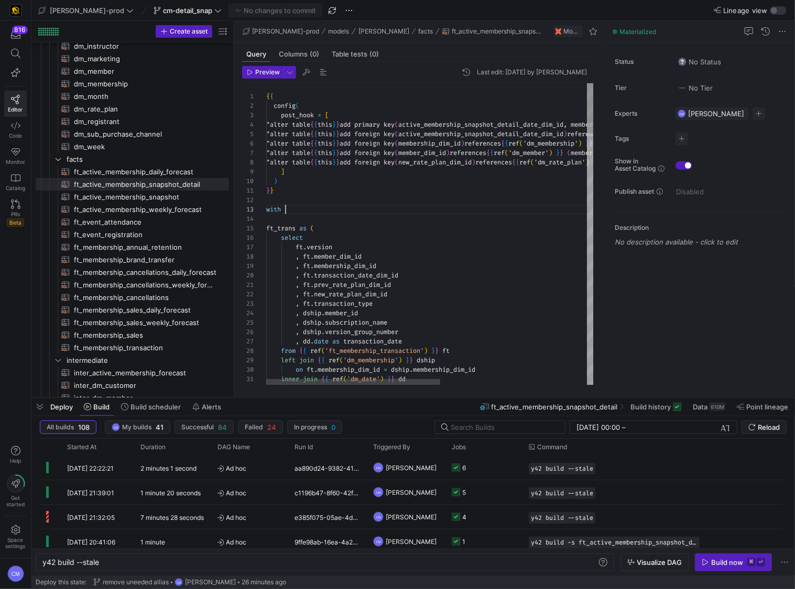
scroll to position [19, 19]
type textarea "{{ config( post_hook = [ "alter table {{ this }} add primary key (active_member…"
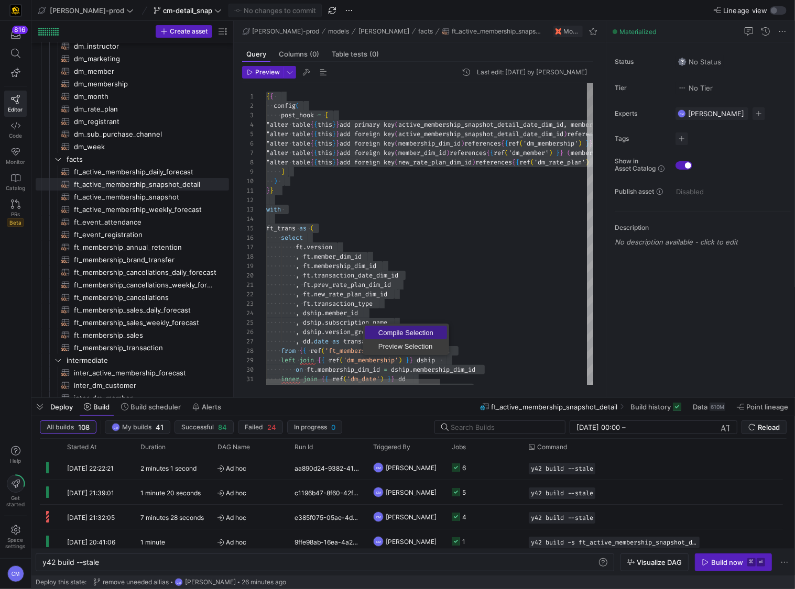
click at [386, 326] on link "Compile Selection" at bounding box center [406, 333] width 82 height 14
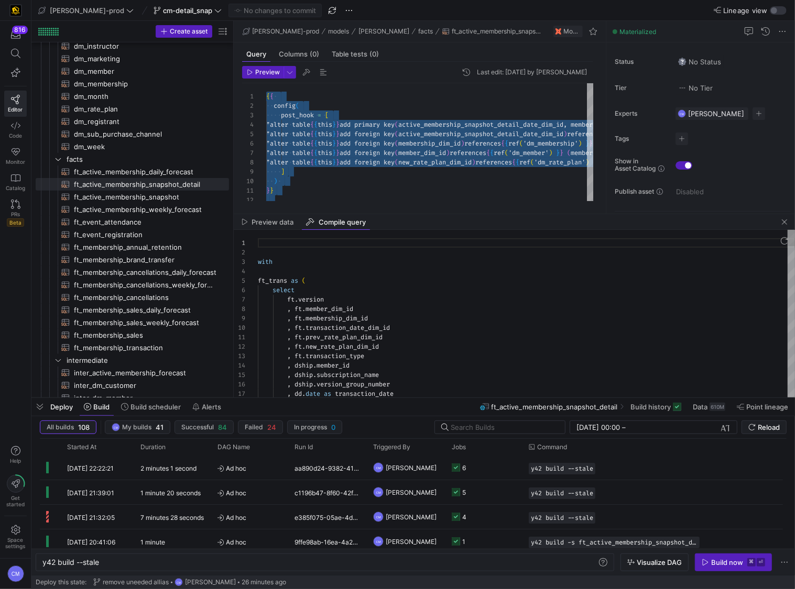
scroll to position [94, 0]
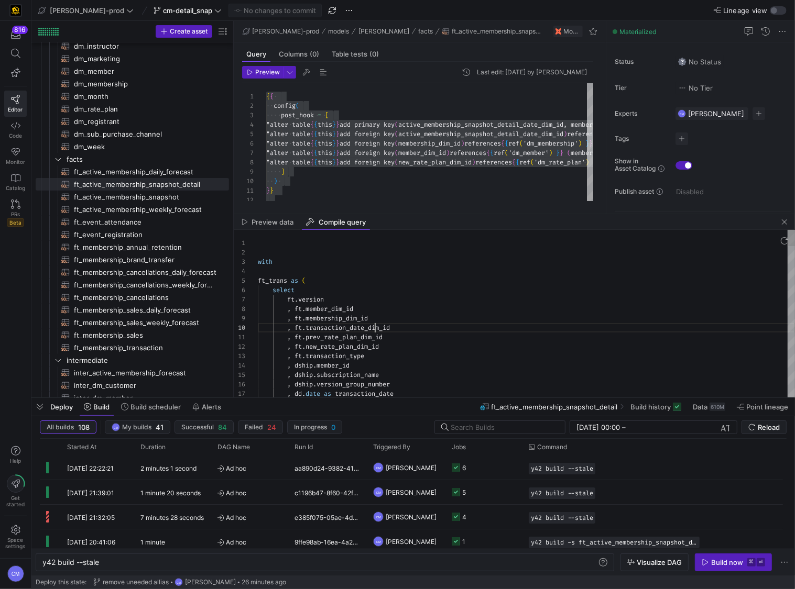
type textarea "with ft_trans as ( select ft.version , ft.member_dim_id , ft.membership_dim_id …"
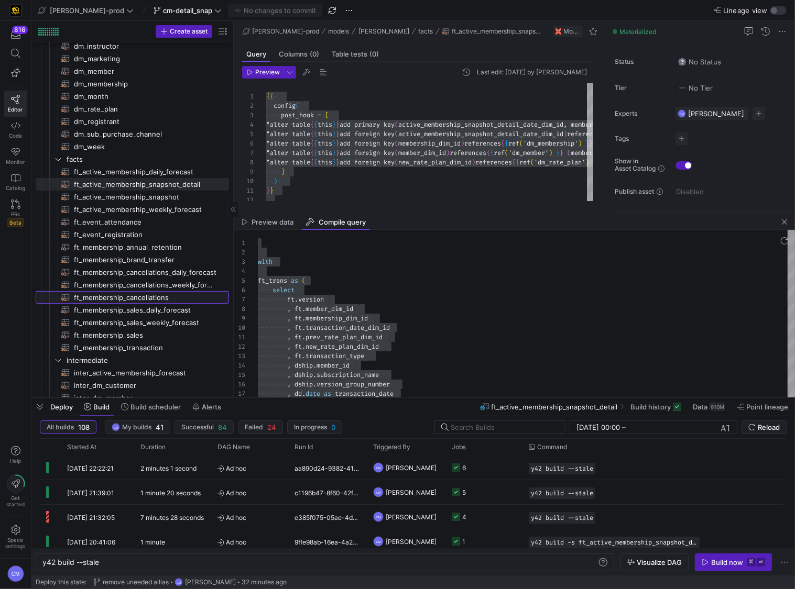
click at [159, 295] on span "ft_membership_cancellations​​​​​​​​​​" at bounding box center [145, 298] width 142 height 12
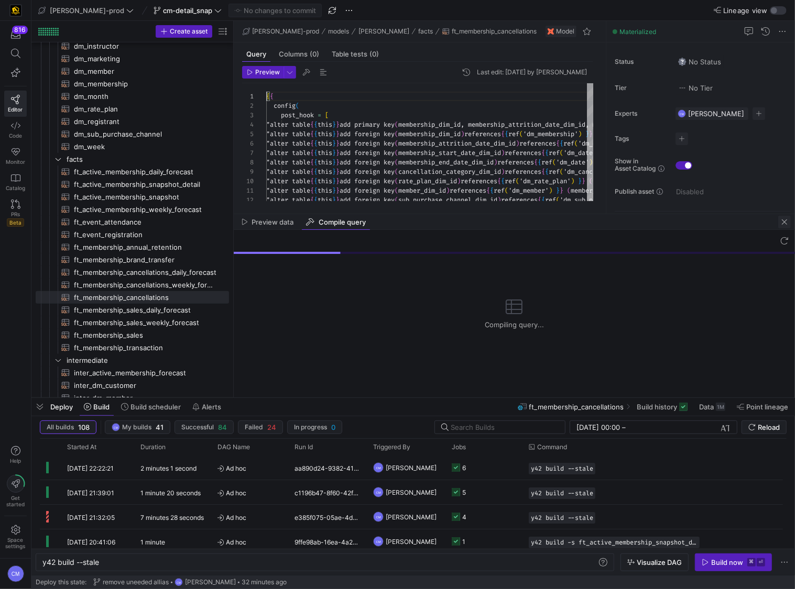
click at [779, 222] on span "button" at bounding box center [784, 222] width 13 height 13
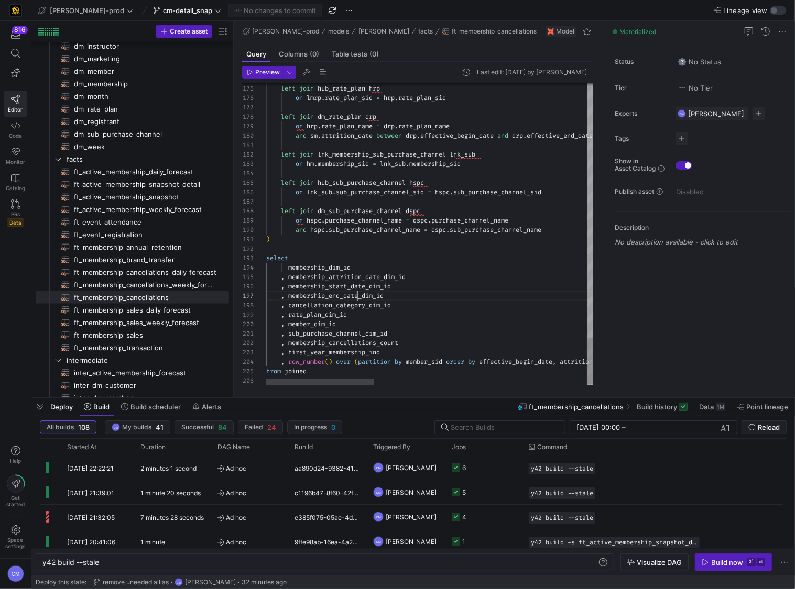
click at [174, 351] on span "ft_membership_transaction​​​​​​​​​​" at bounding box center [145, 348] width 142 height 12
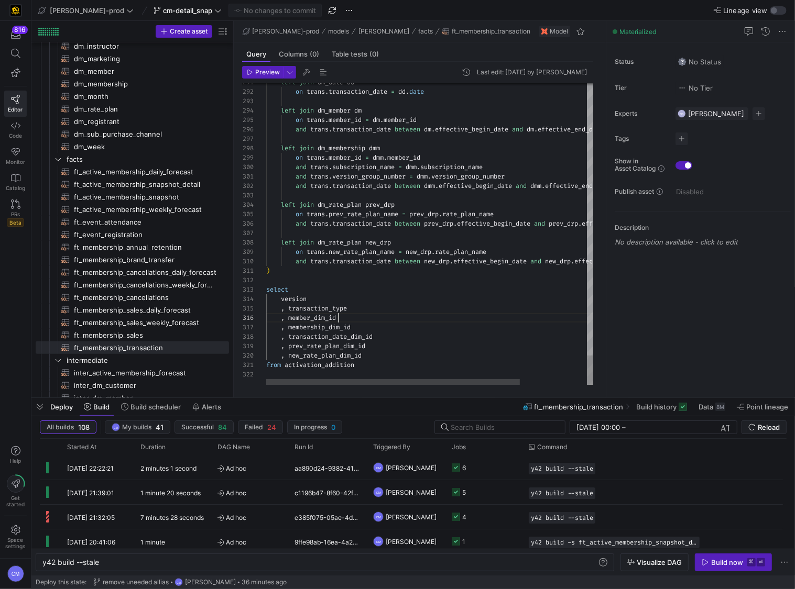
scroll to position [47, 72]
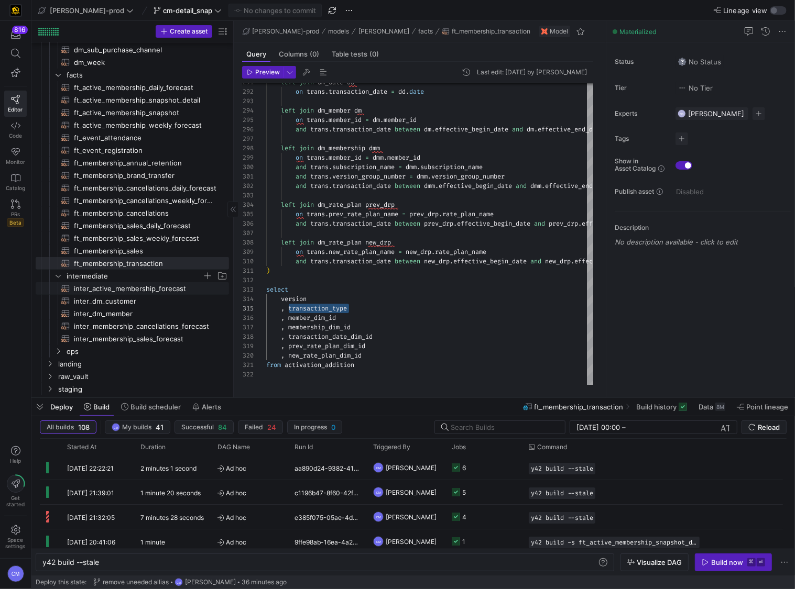
scroll to position [278, 0]
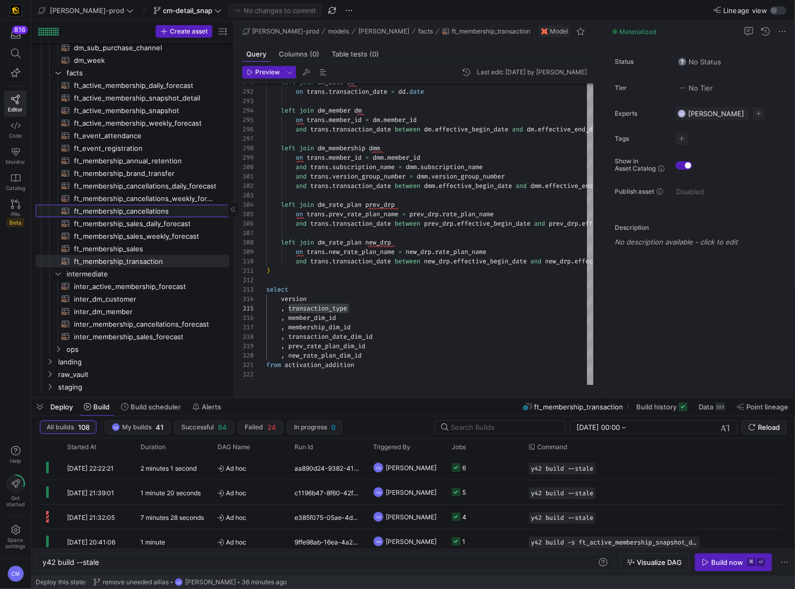
click at [149, 207] on span "ft_membership_cancellations​​​​​​​​​​" at bounding box center [145, 211] width 142 height 12
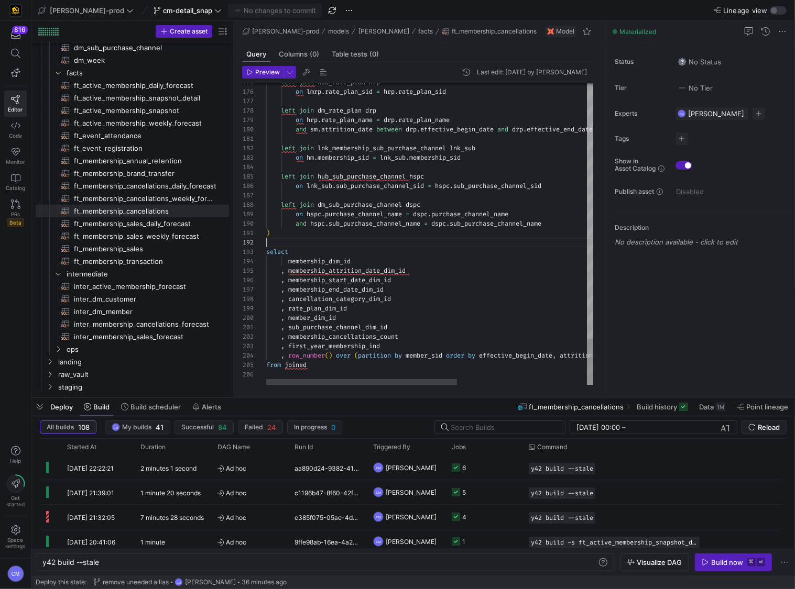
scroll to position [9, 0]
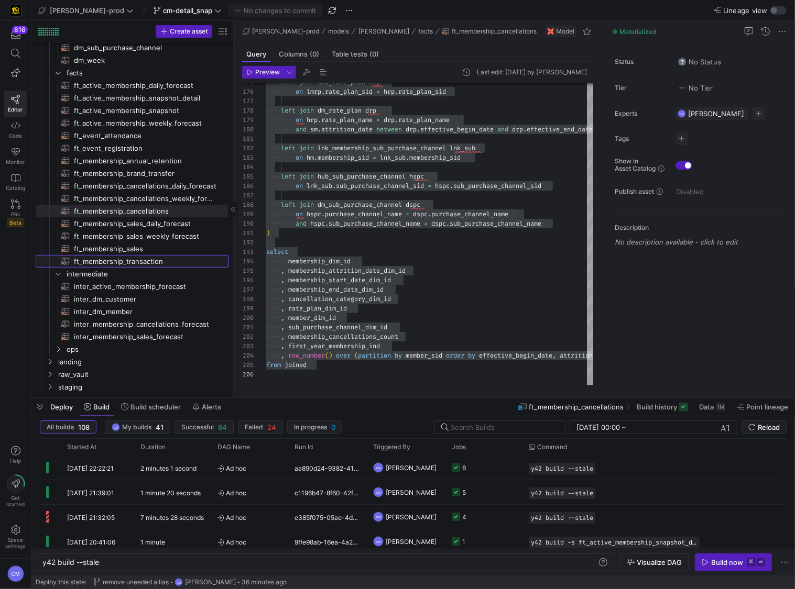
click at [157, 266] on span "ft_membership_transaction​​​​​​​​​​" at bounding box center [145, 262] width 142 height 12
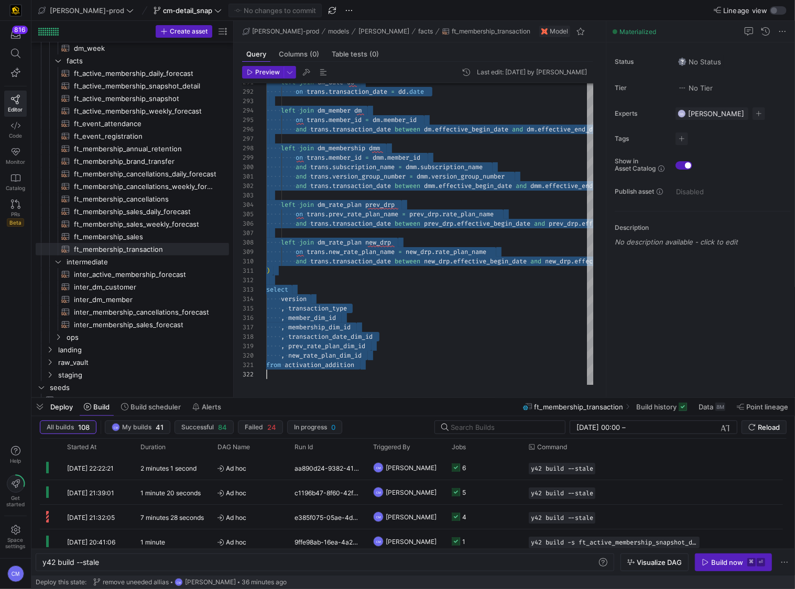
scroll to position [289, 0]
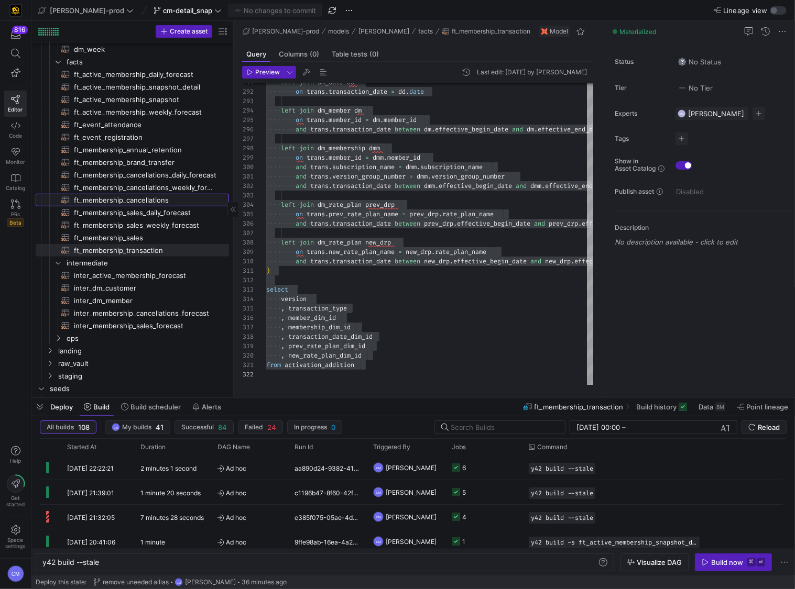
click at [149, 194] on span "ft_membership_cancellations​​​​​​​​​​" at bounding box center [145, 200] width 142 height 12
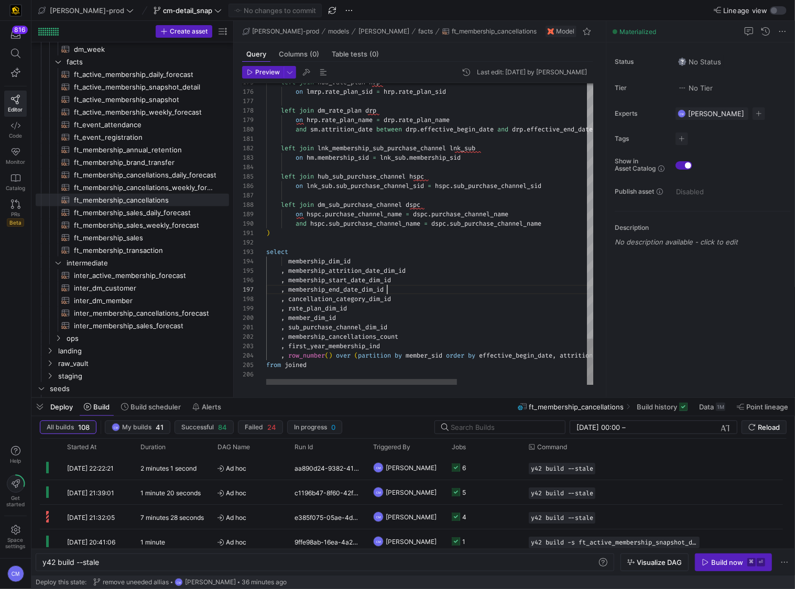
scroll to position [57, 120]
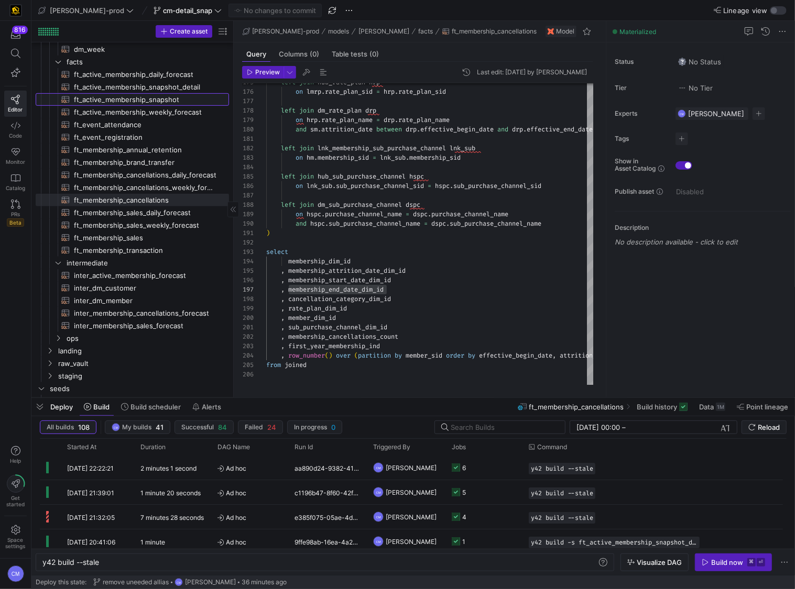
click at [141, 94] on span "ft_active_membership_snapshot​​​​​​​​​​" at bounding box center [145, 100] width 142 height 12
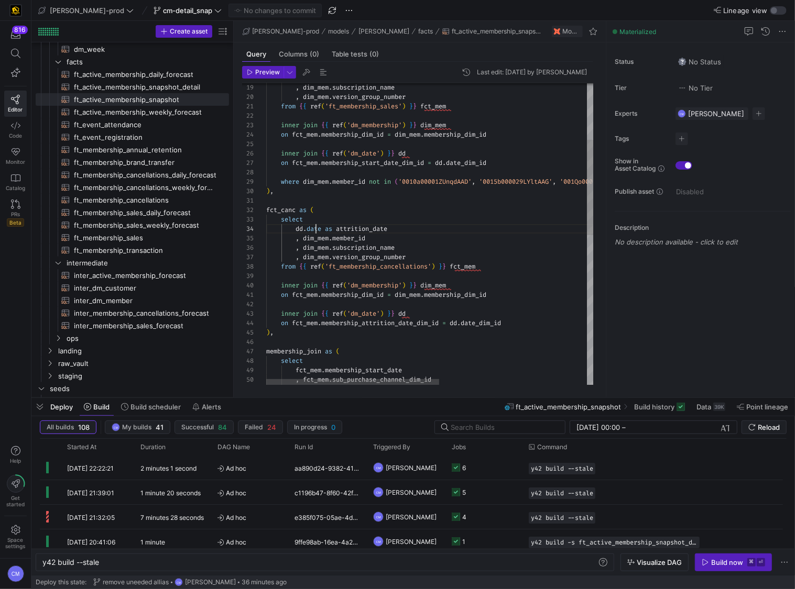
click at [314, 229] on div ") , fct_canc as ( where dim_mem . member_id not in ( '0010a00001ZUnqdAAD' , '00…" at bounding box center [569, 384] width 607 height 958
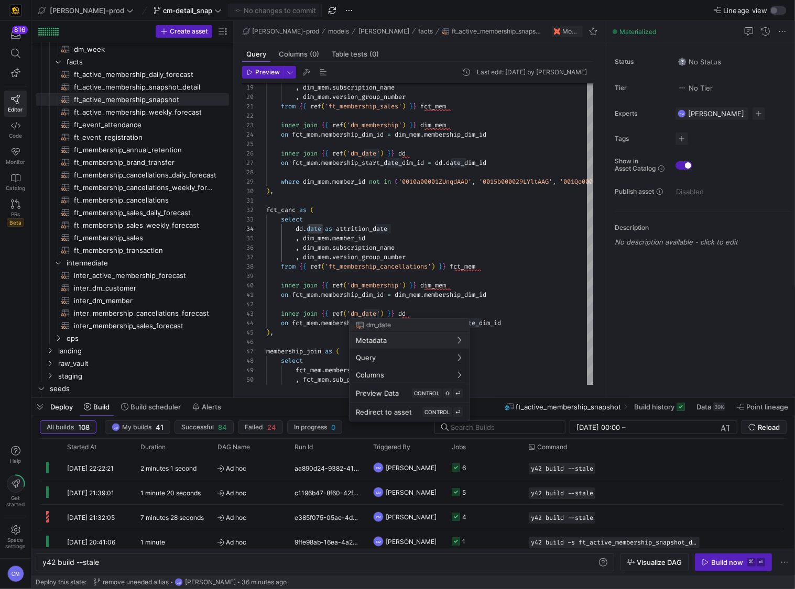
click at [430, 284] on div at bounding box center [397, 294] width 795 height 589
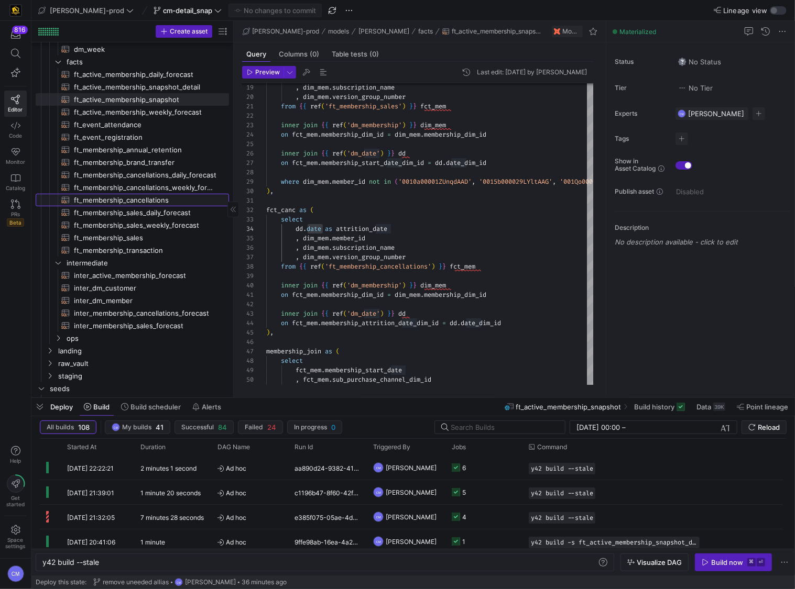
click at [170, 196] on span "ft_membership_cancellations​​​​​​​​​​" at bounding box center [145, 200] width 142 height 12
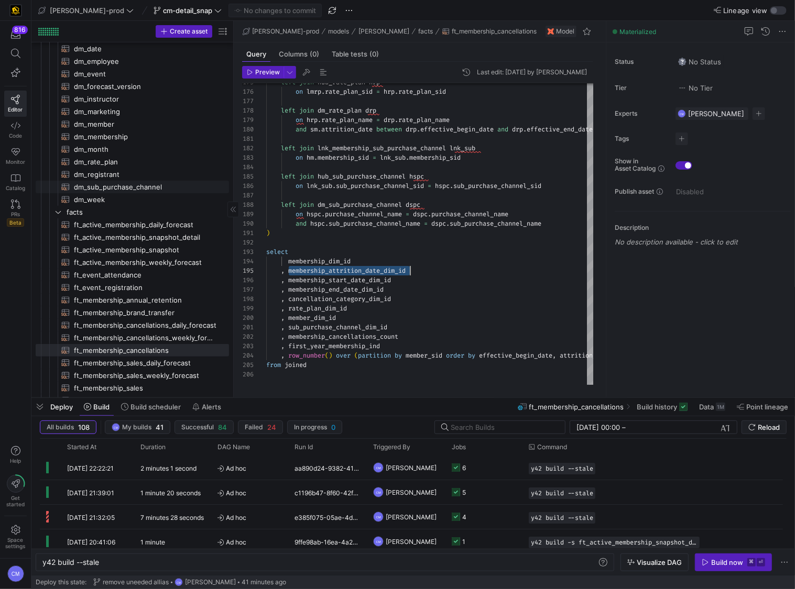
scroll to position [74, 0]
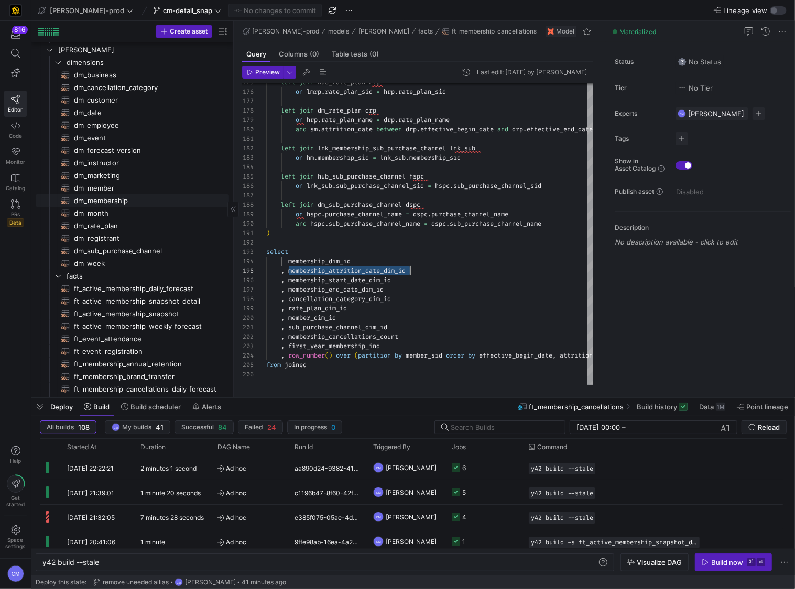
click at [129, 195] on span "dm_membership​​​​​​​​​​" at bounding box center [145, 201] width 142 height 12
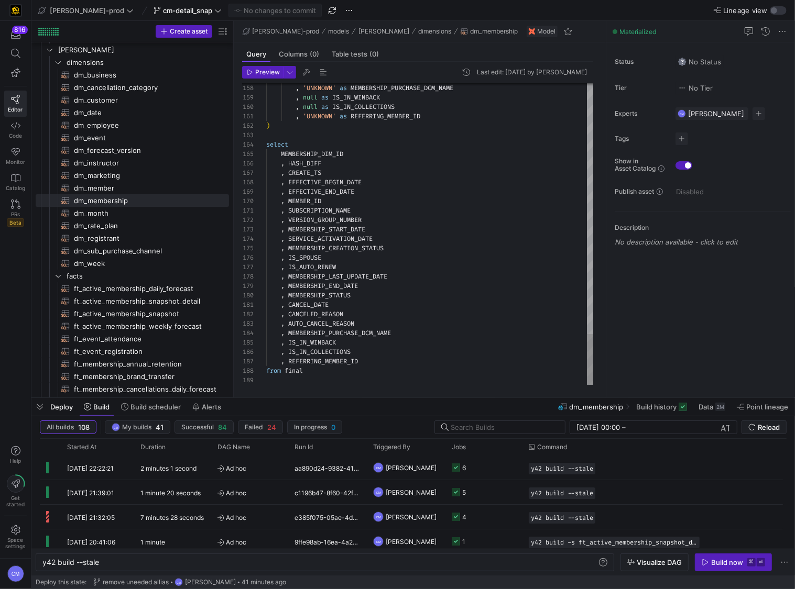
type textarea ", CANCEL_DATE , CANCELED_REASON , AUTO_CANCEL_REASON , MEMBERSHIP_PURCHASE_DCM_…"
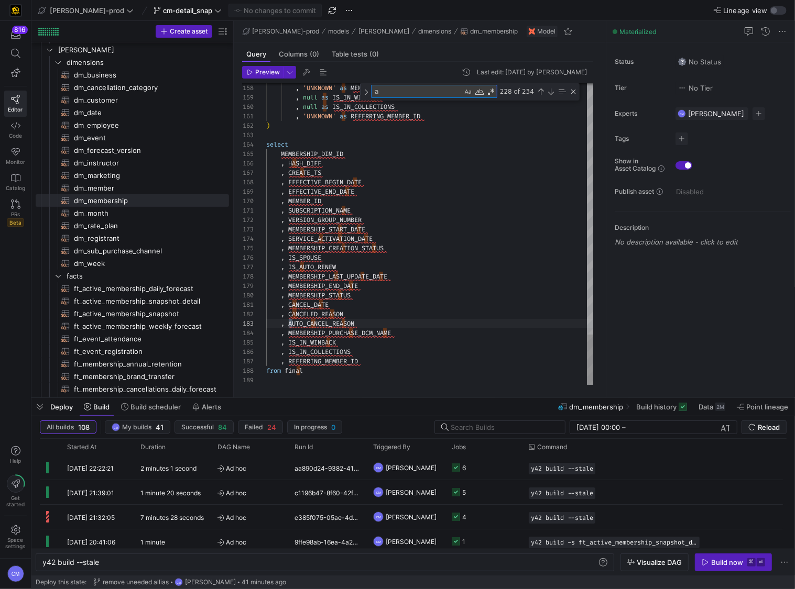
type textarea "at"
type textarea "{{ config( materialized='table' , post_hook = "alter table {{ this }} add prima…"
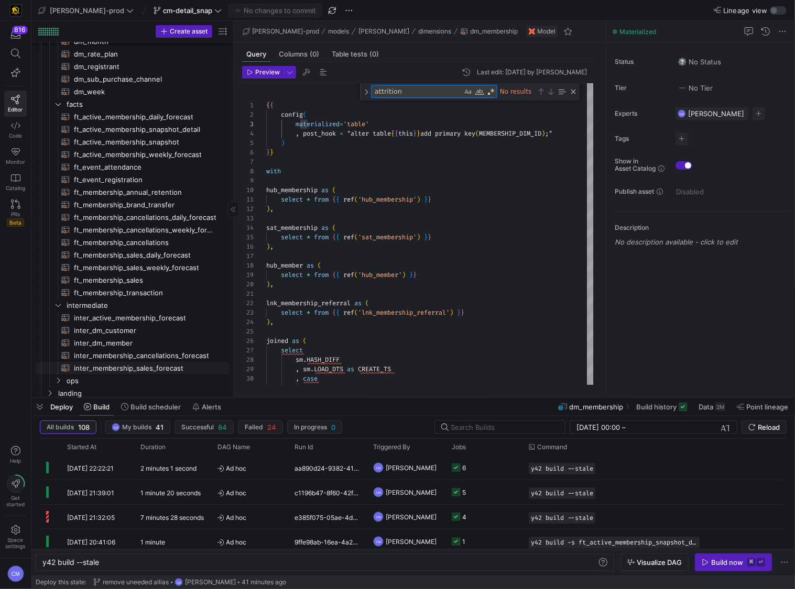
scroll to position [269, 0]
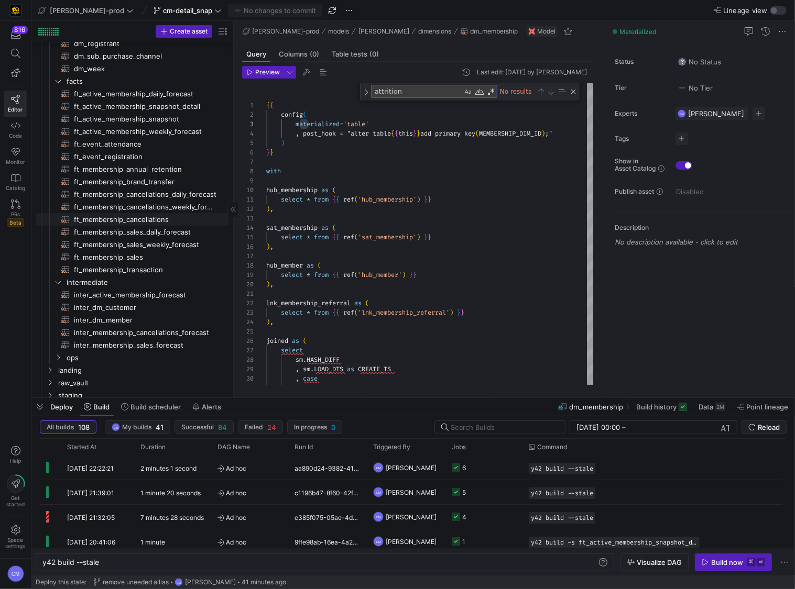
type textarea "attrition"
click at [167, 220] on span "ft_membership_cancellations​​​​​​​​​​" at bounding box center [145, 220] width 142 height 12
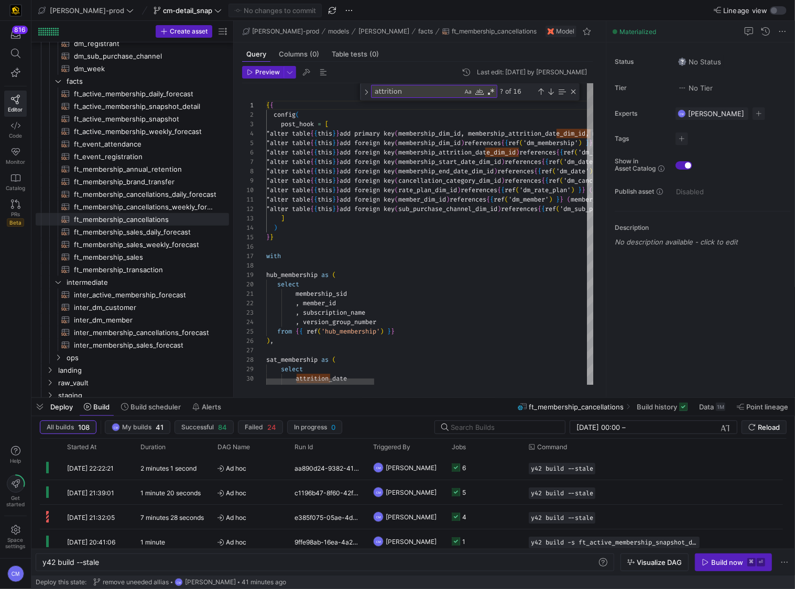
type textarea ""alter table {{ this }} add foreign key (member_dim_id) references {{ ref('dm_m…"
type textarea "a"
type textarea "membership_sid , member_id , subscription_name , version_group_number from {{ r…"
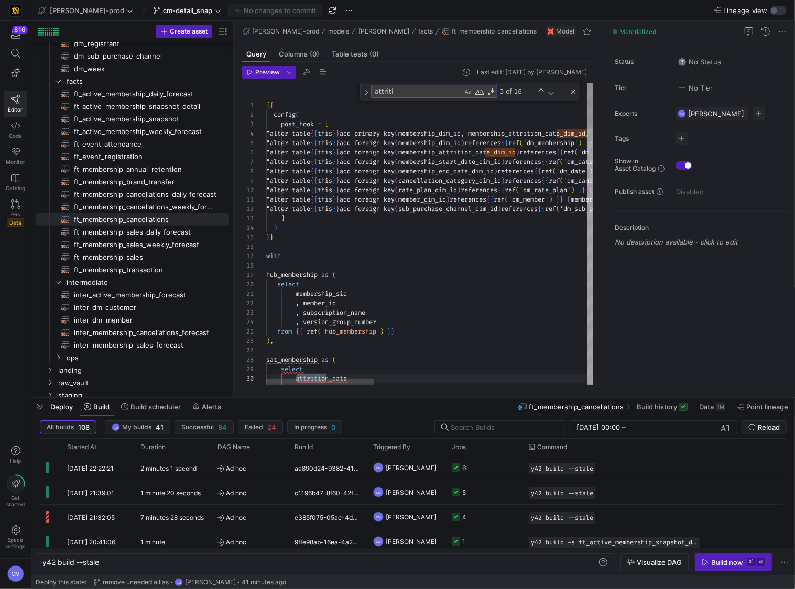
scroll to position [94, 63]
type textarea "attrition"
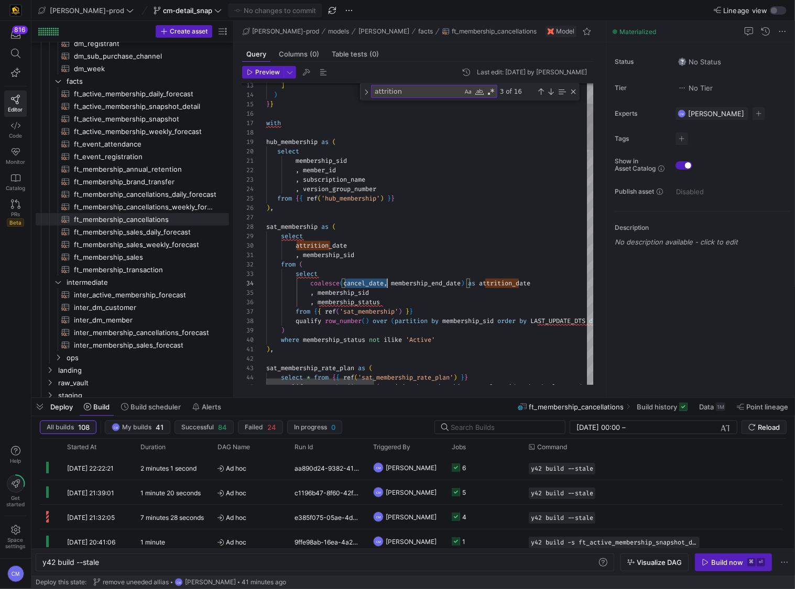
click at [114, 273] on span "ft_membership_transaction​​​​​​​​​​" at bounding box center [145, 270] width 142 height 12
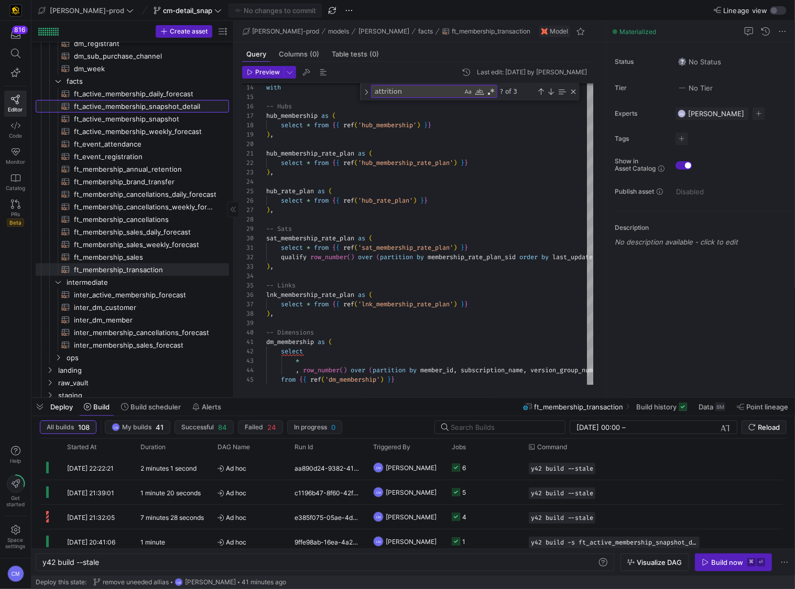
click at [143, 111] on span "ft_active_membership_snapshot_detail​​​​​​​​​​" at bounding box center [145, 107] width 142 height 12
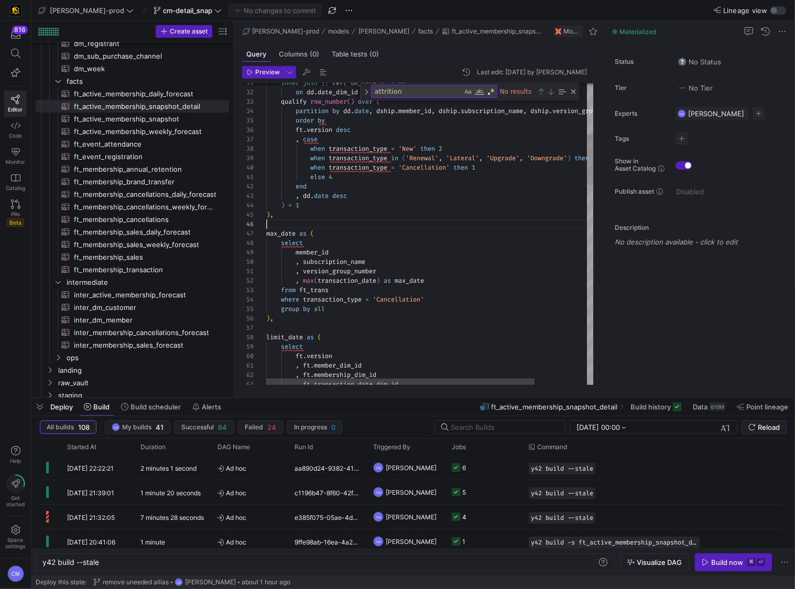
scroll to position [47, 0]
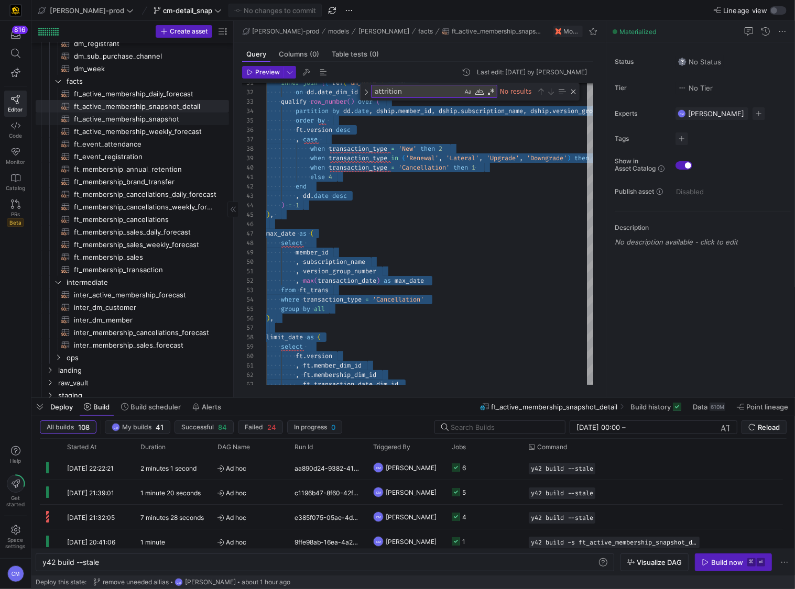
click at [185, 116] on span "ft_active_membership_snapshot​​​​​​​​​​" at bounding box center [145, 119] width 142 height 12
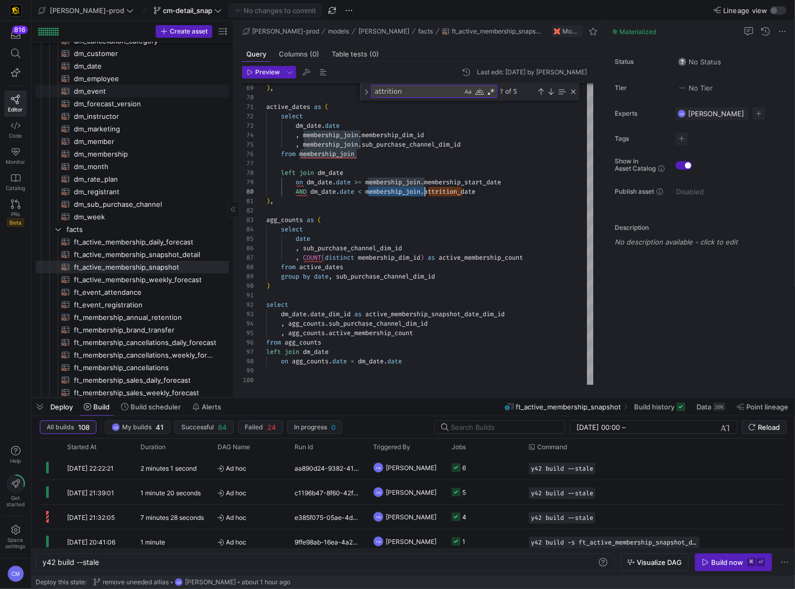
scroll to position [69, 0]
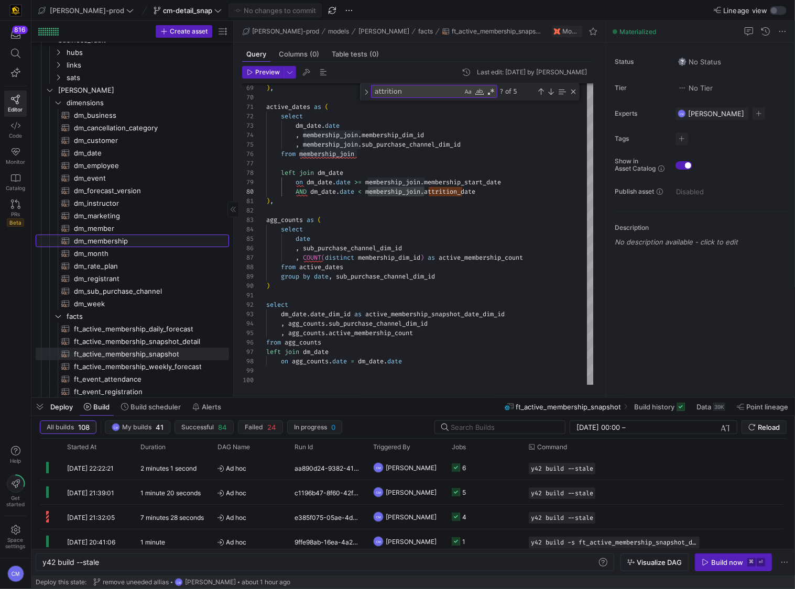
click at [142, 246] on span "dm_membership​​​​​​​​​​" at bounding box center [145, 241] width 142 height 12
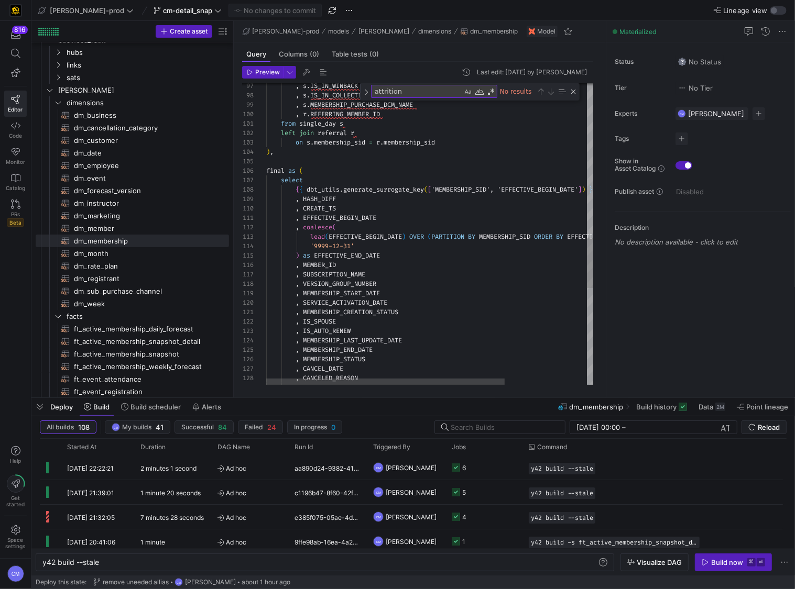
click at [461, 190] on div ", CANCELED_REASON , CANCEL_DATE , MEMBERSHIP_STATUS , MEMBERSHIP_END_DATE , MEM…" at bounding box center [486, 62] width 441 height 1806
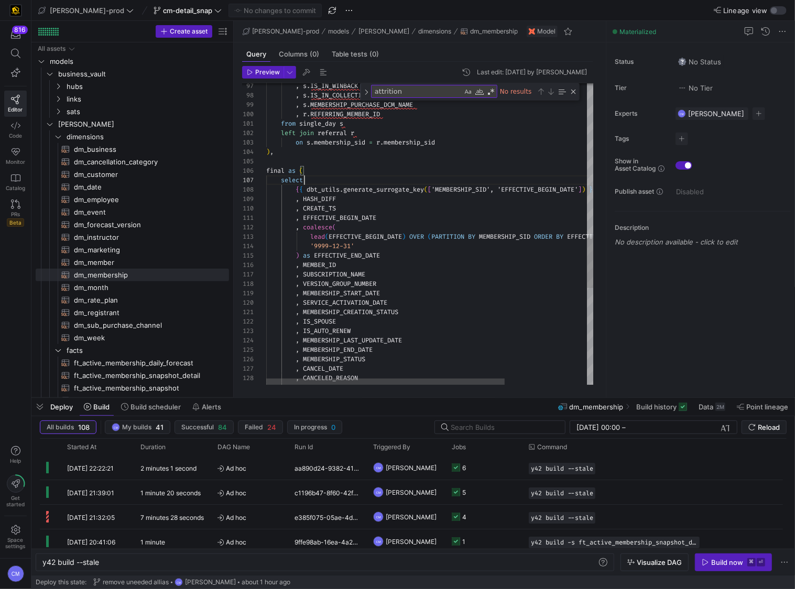
scroll to position [57, 37]
click at [492, 182] on div ", CANCELED_REASON , CANCEL_DATE , MEMBERSHIP_STATUS , MEMBERSHIP_END_DATE , MEM…" at bounding box center [486, 62] width 441 height 1806
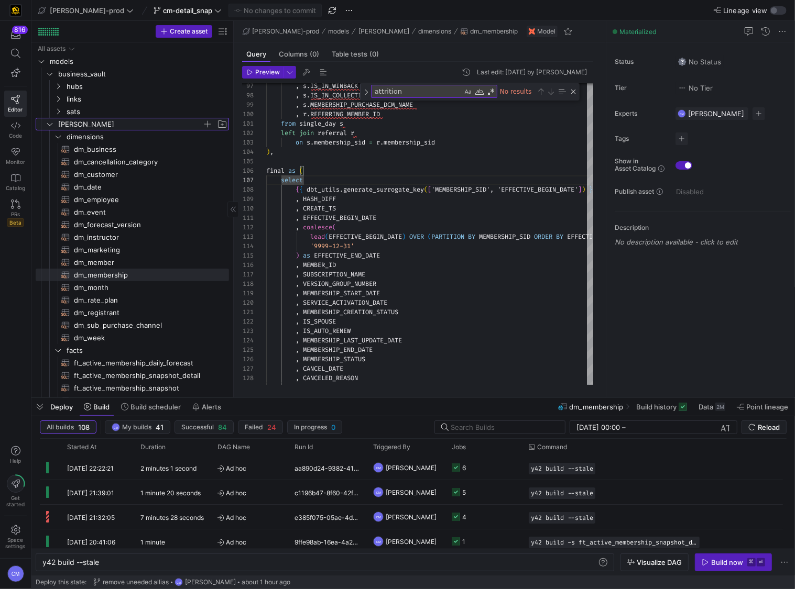
click at [104, 125] on span "[PERSON_NAME]" at bounding box center [130, 124] width 144 height 12
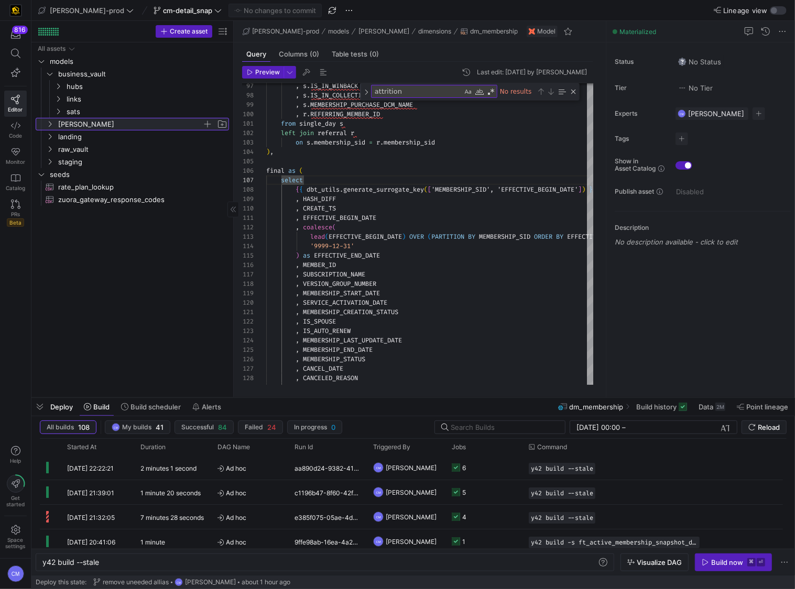
click at [98, 124] on span "[PERSON_NAME]" at bounding box center [130, 124] width 144 height 12
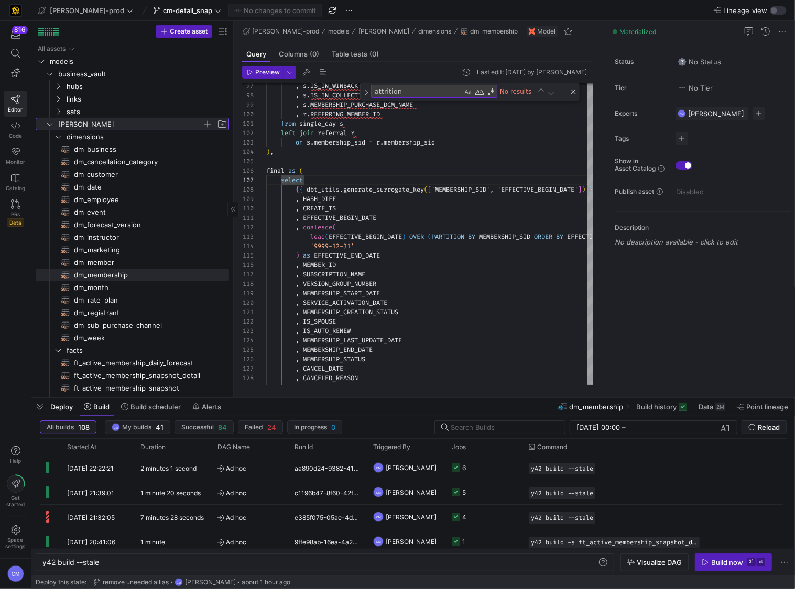
click at [98, 124] on span "[PERSON_NAME]" at bounding box center [130, 124] width 144 height 12
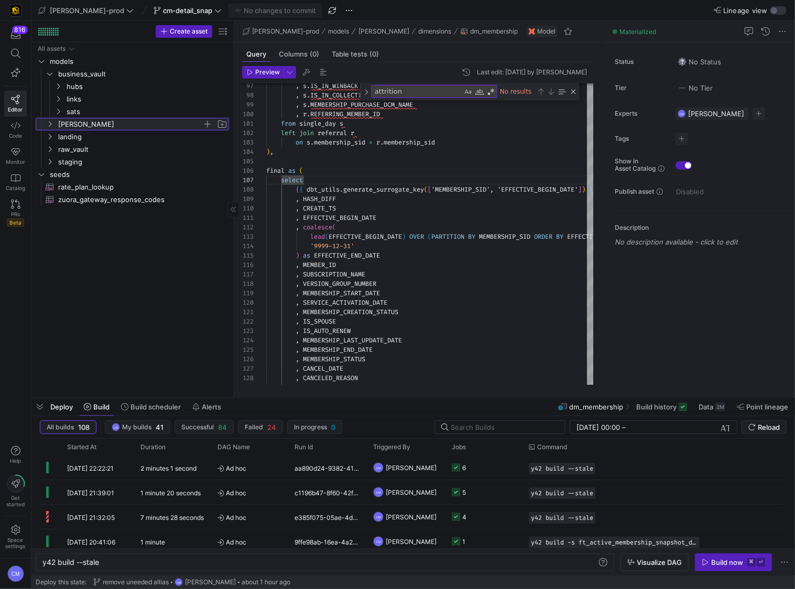
click at [98, 124] on span "[PERSON_NAME]" at bounding box center [130, 124] width 144 height 12
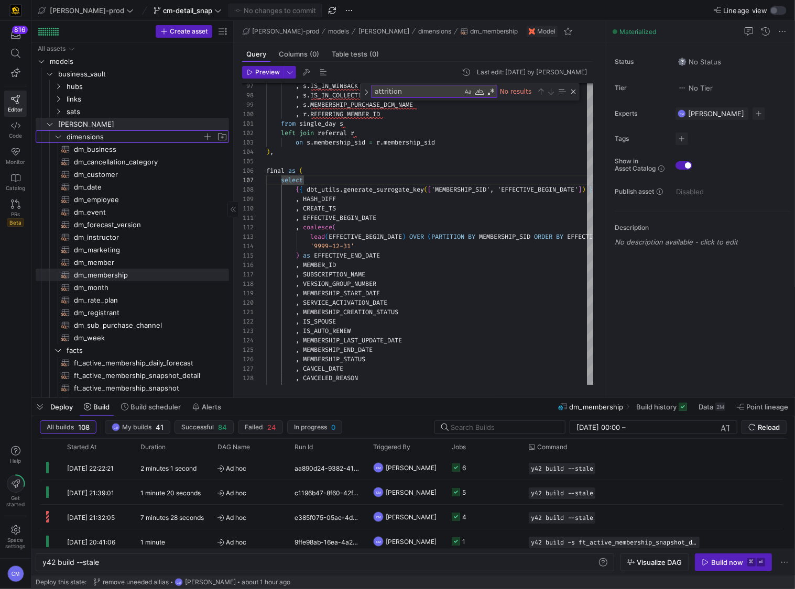
click at [101, 137] on span "dimensions" at bounding box center [135, 137] width 136 height 12
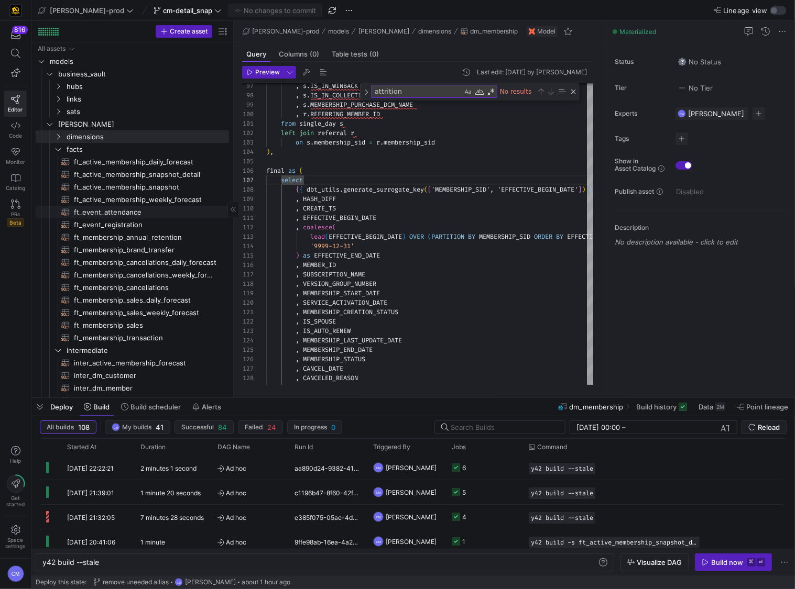
click at [175, 210] on span "ft_event_attendance​​​​​​​​​​" at bounding box center [145, 212] width 142 height 12
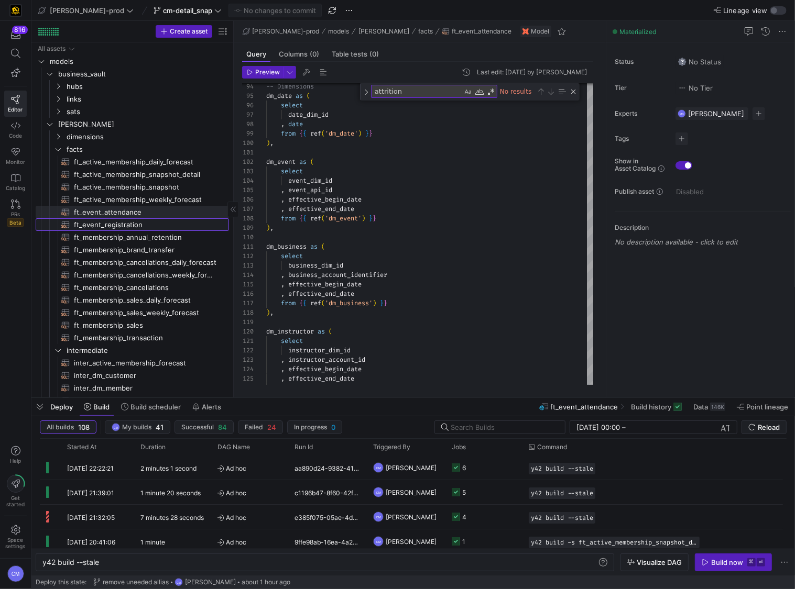
click at [159, 227] on span "ft_event_registration​​​​​​​​​​" at bounding box center [145, 225] width 142 height 12
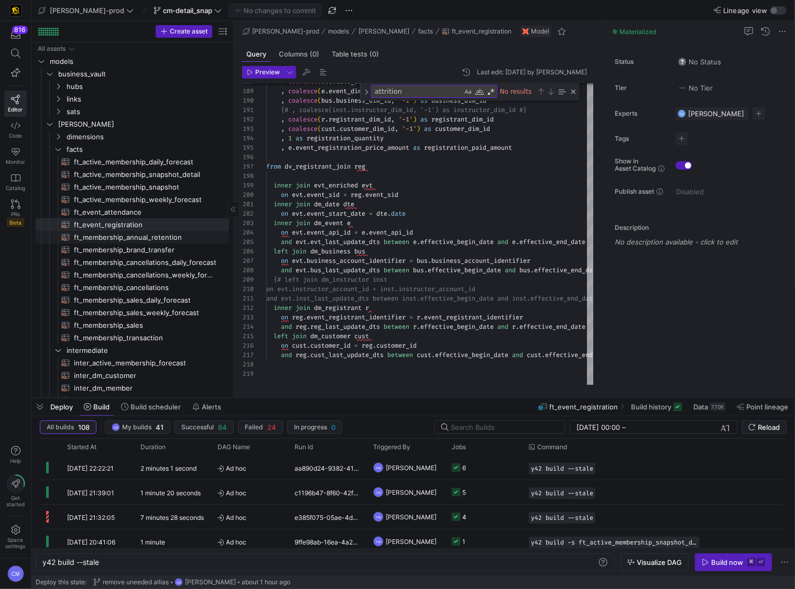
click at [163, 239] on span "ft_membership_annual_retention​​​​​​​​​​" at bounding box center [145, 238] width 142 height 12
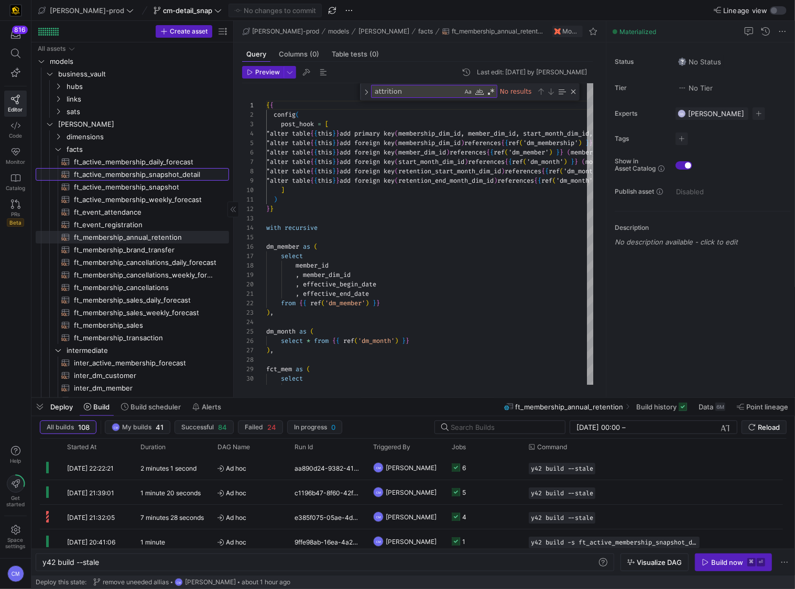
click at [172, 179] on span "ft_active_membership_snapshot_detail​​​​​​​​​​" at bounding box center [145, 175] width 142 height 12
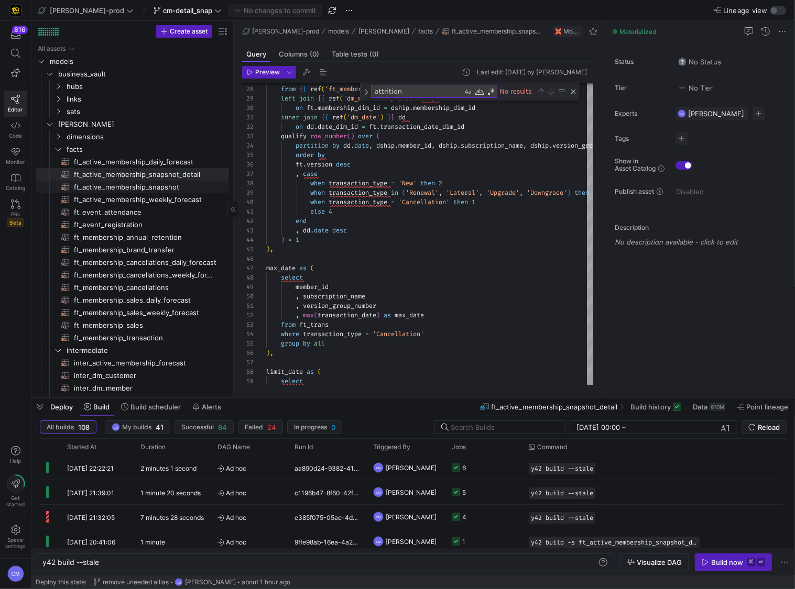
click at [157, 183] on span "ft_active_membership_snapshot​​​​​​​​​​" at bounding box center [145, 187] width 142 height 12
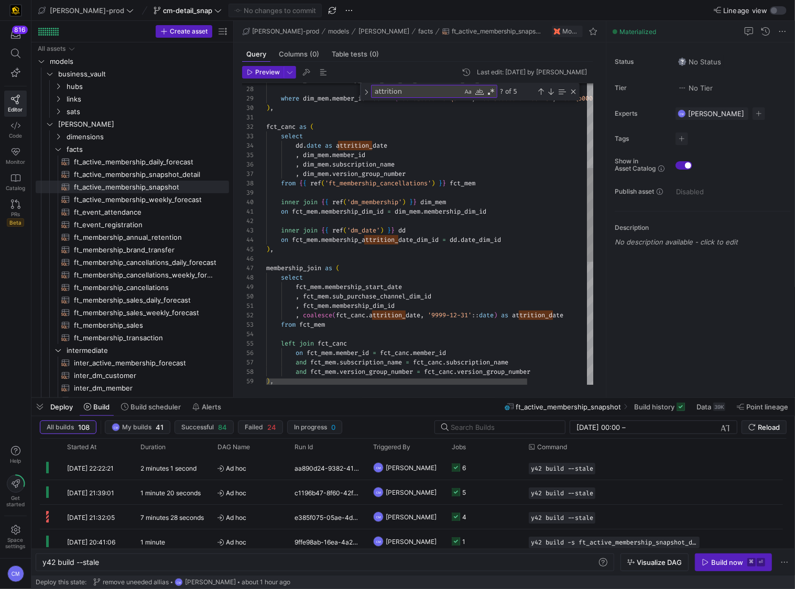
click at [414, 227] on div "on fct_mem . membership_start_date_dim_id = dd . date_dim_id where dim_mem . me…" at bounding box center [467, 295] width 403 height 967
type textarea "{{ config( post_hook = [ "alter table {{ this }} add primary key (active_member…"
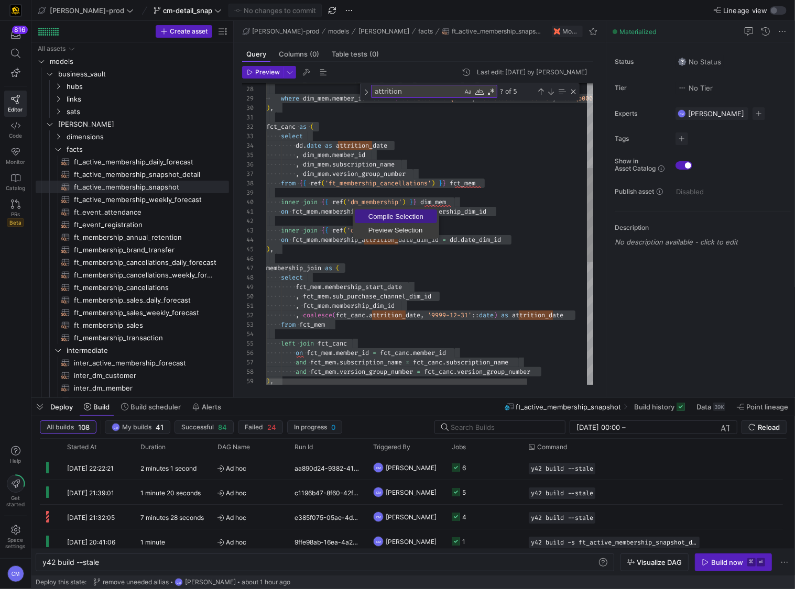
click at [385, 218] on span "Compile Selection" at bounding box center [396, 216] width 82 height 7
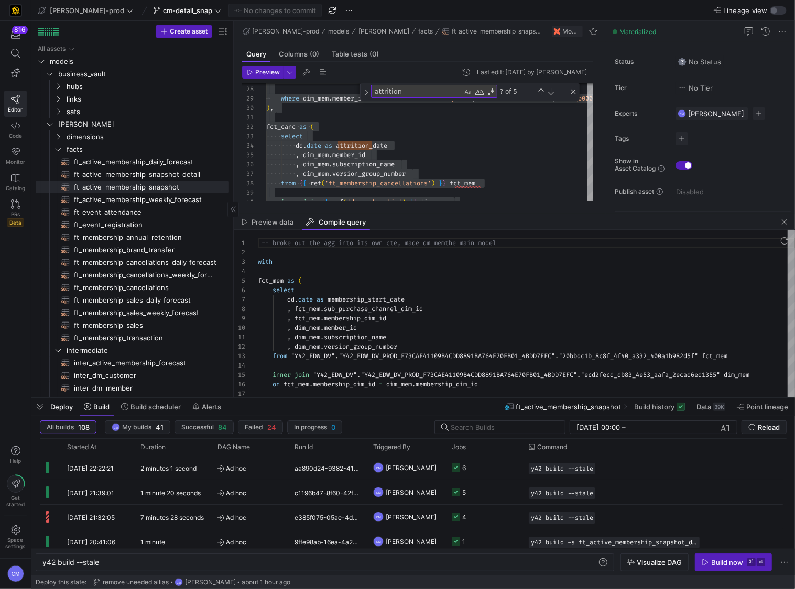
scroll to position [94, 0]
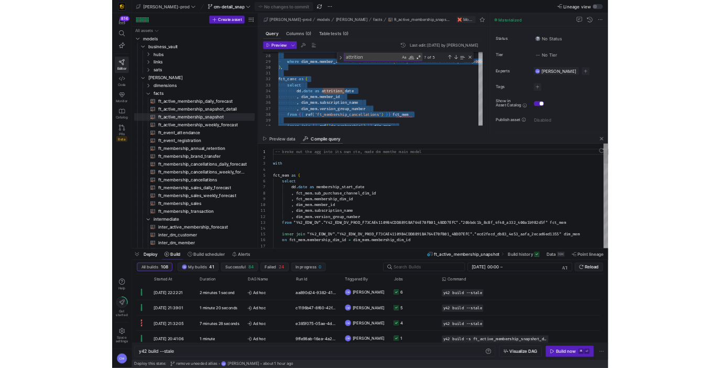
scroll to position [84, 101]
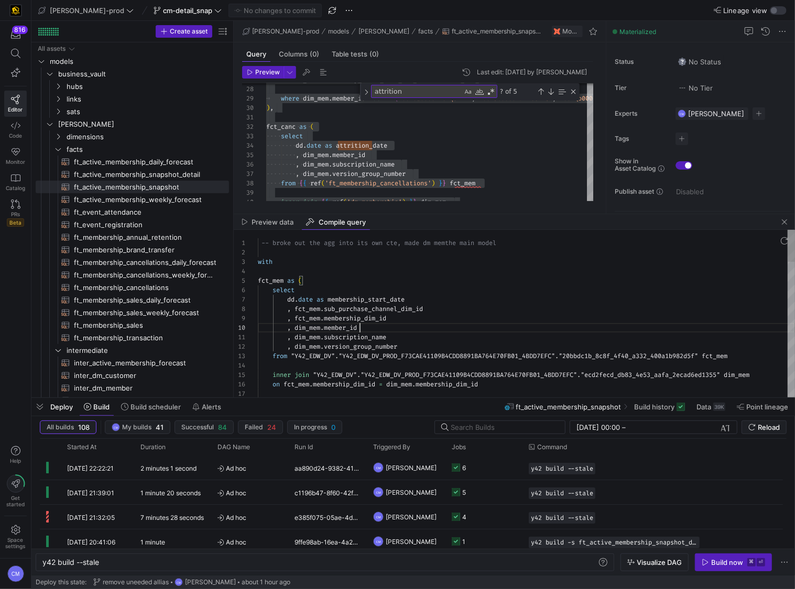
type textarea "-- broke out the agg into its own cte, made dm mem the main model with fct_mem …"
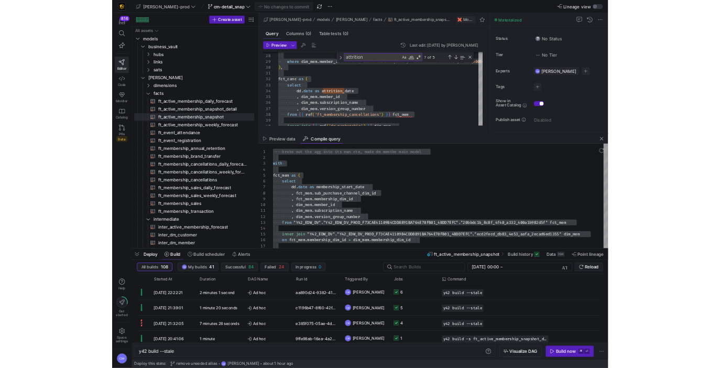
scroll to position [19, 143]
